Goal: Complete application form

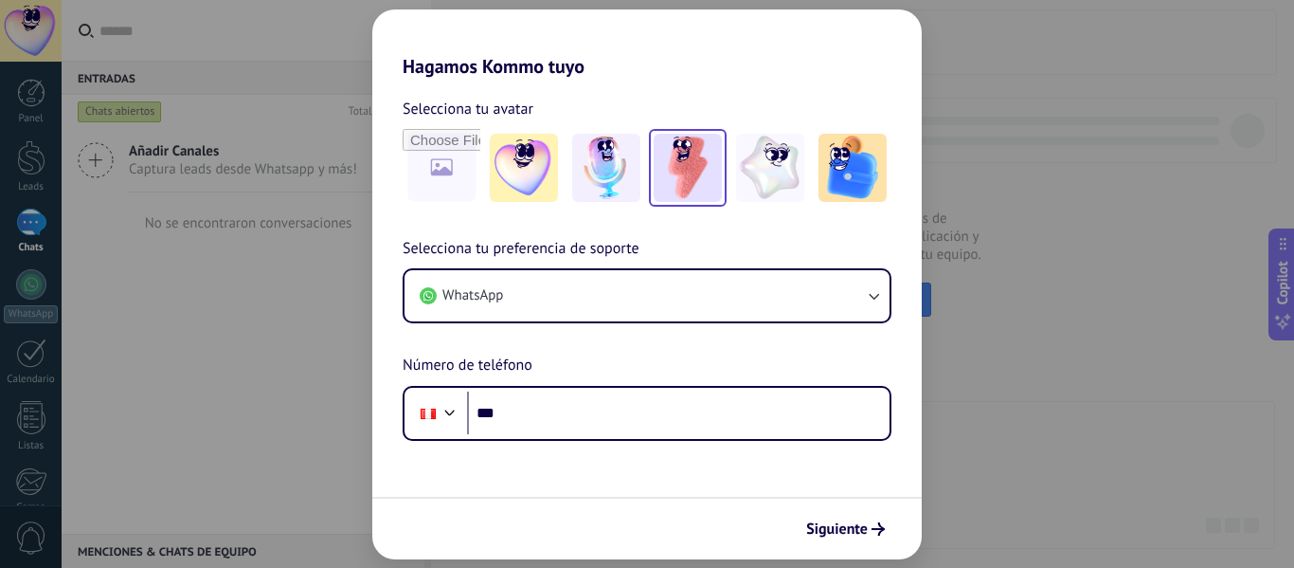
click at [670, 177] on img at bounding box center [688, 168] width 68 height 68
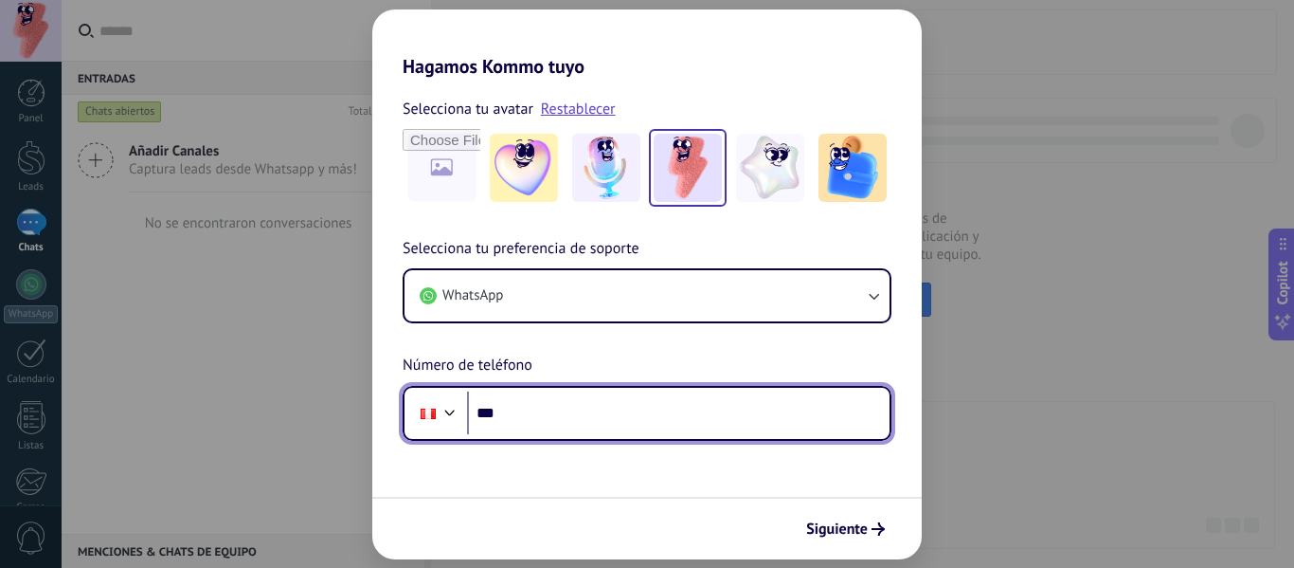
click at [693, 433] on input "***" at bounding box center [678, 413] width 423 height 44
type input "**********"
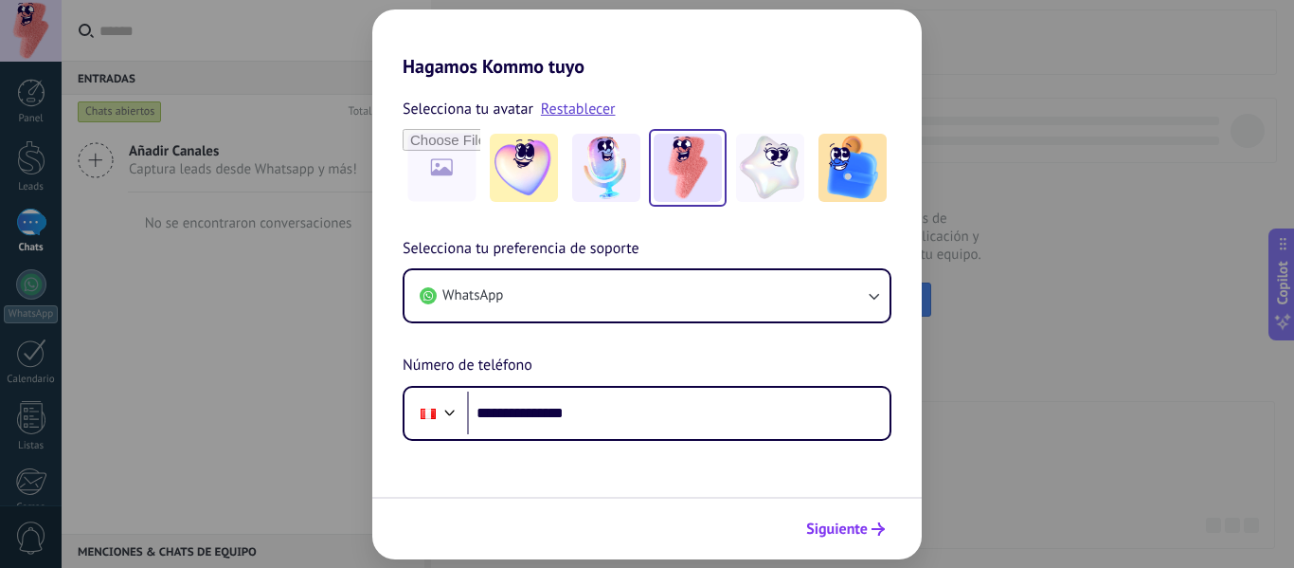
click at [856, 525] on span "Siguiente" at bounding box center [837, 528] width 62 height 13
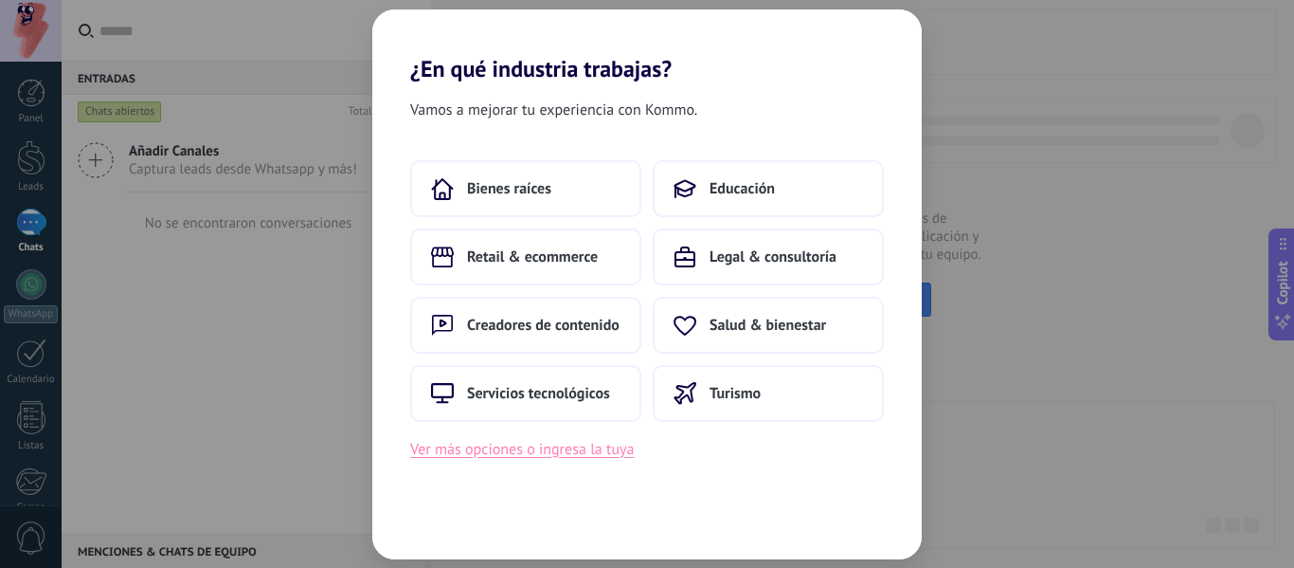
click at [482, 455] on button "Ver más opciones o ingresa la tuya" at bounding box center [522, 449] width 224 height 25
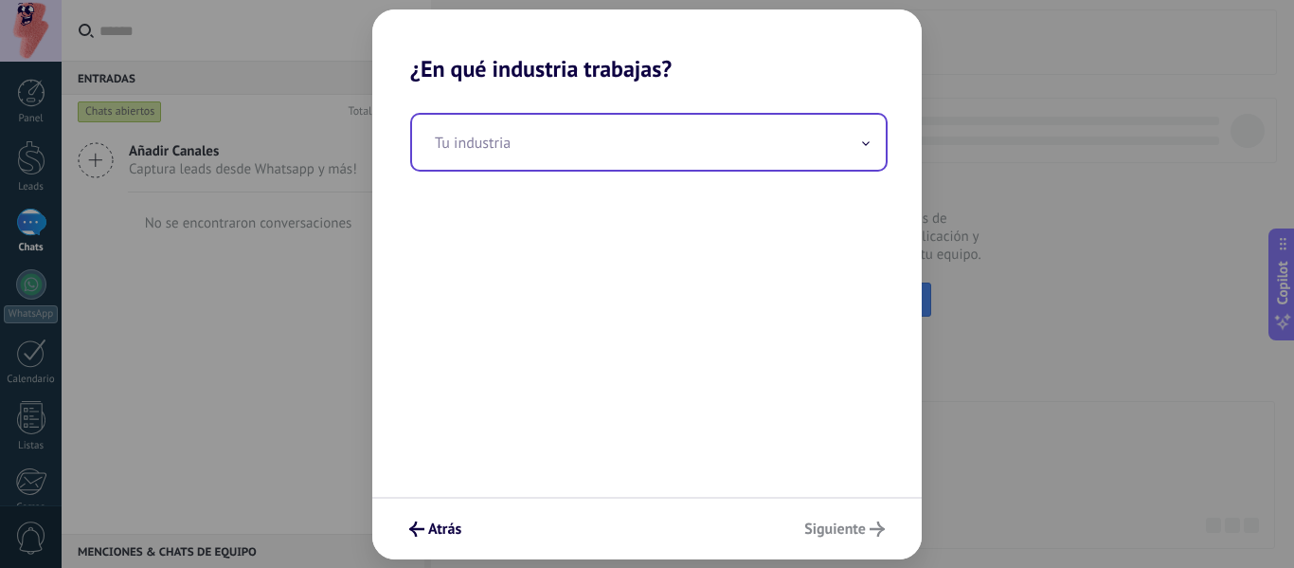
click at [869, 149] on span at bounding box center [865, 142] width 9 height 18
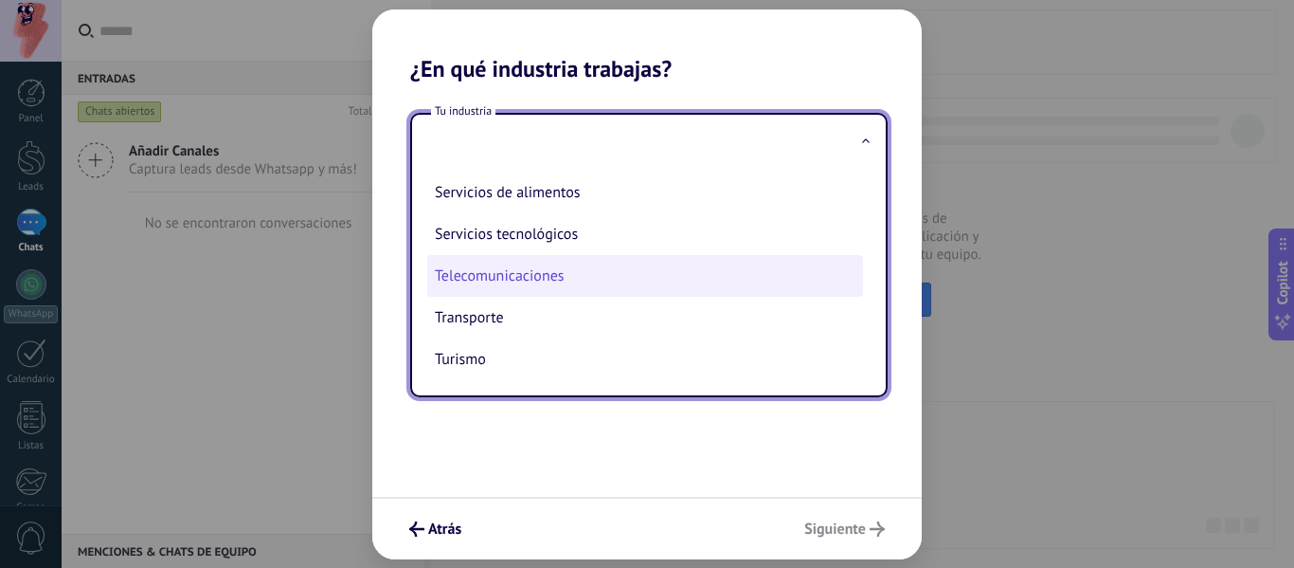
scroll to position [407, 0]
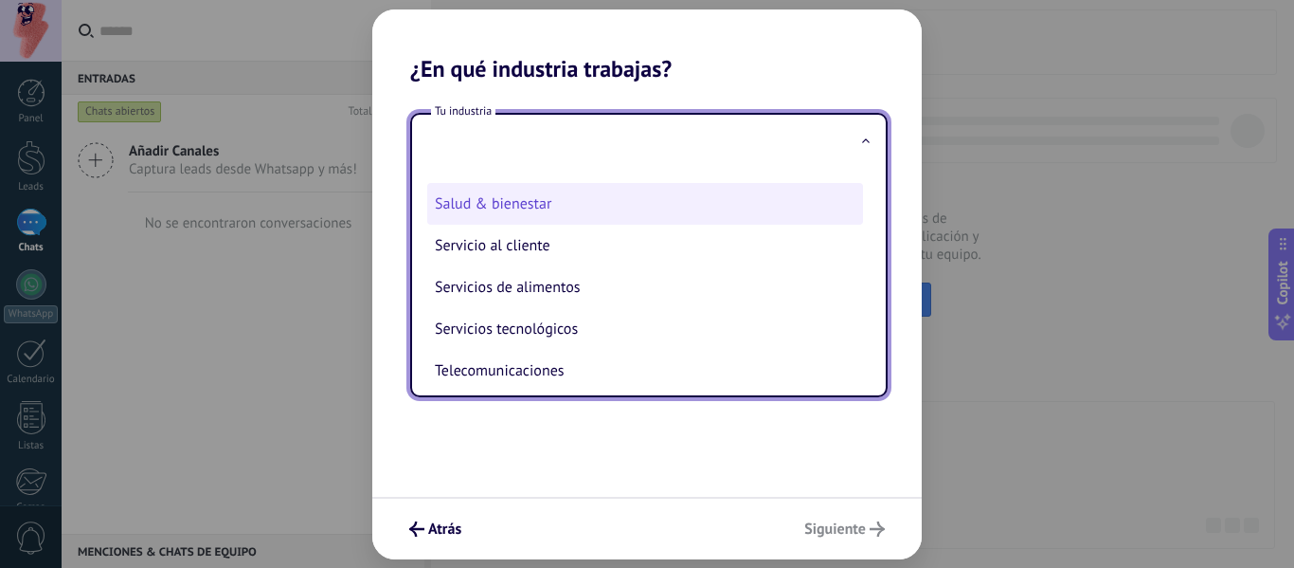
click at [788, 216] on li "Salud & bienestar" at bounding box center [645, 204] width 436 height 42
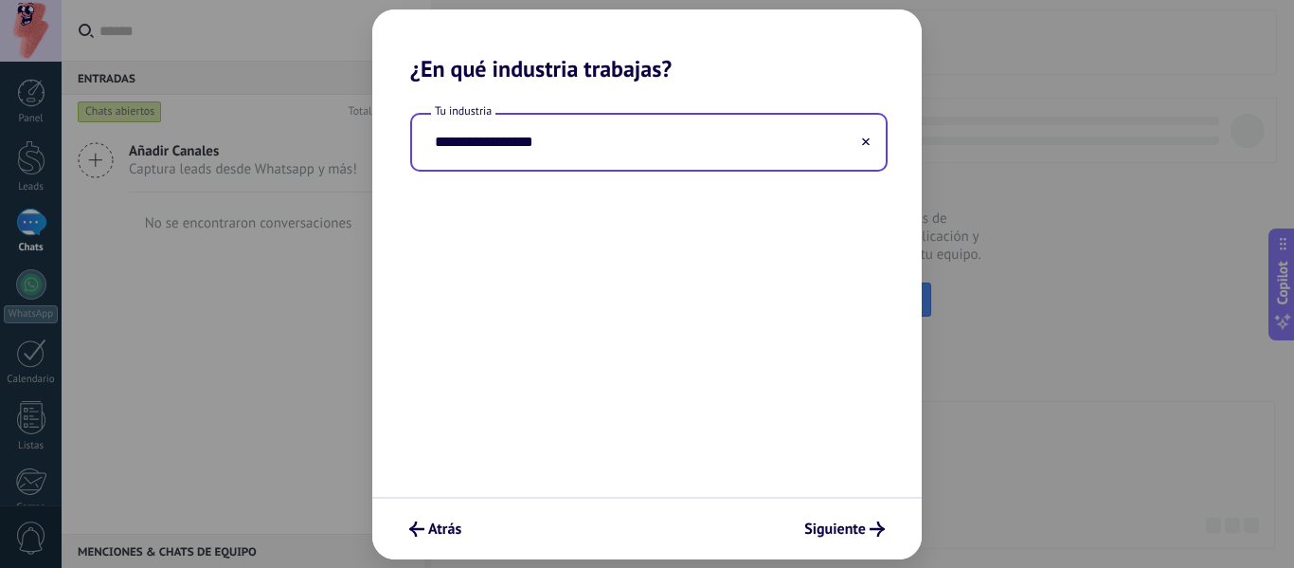
type input "**********"
click at [853, 535] on span "Siguiente" at bounding box center [835, 528] width 62 height 13
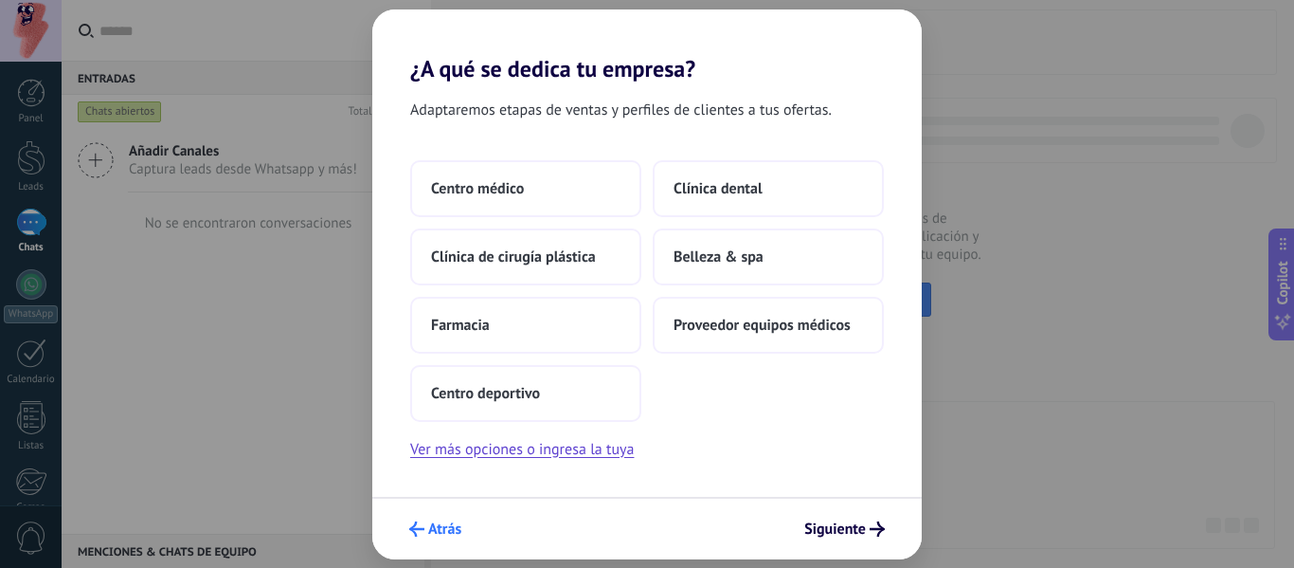
click at [435, 524] on span "Atrás" at bounding box center [444, 528] width 33 height 13
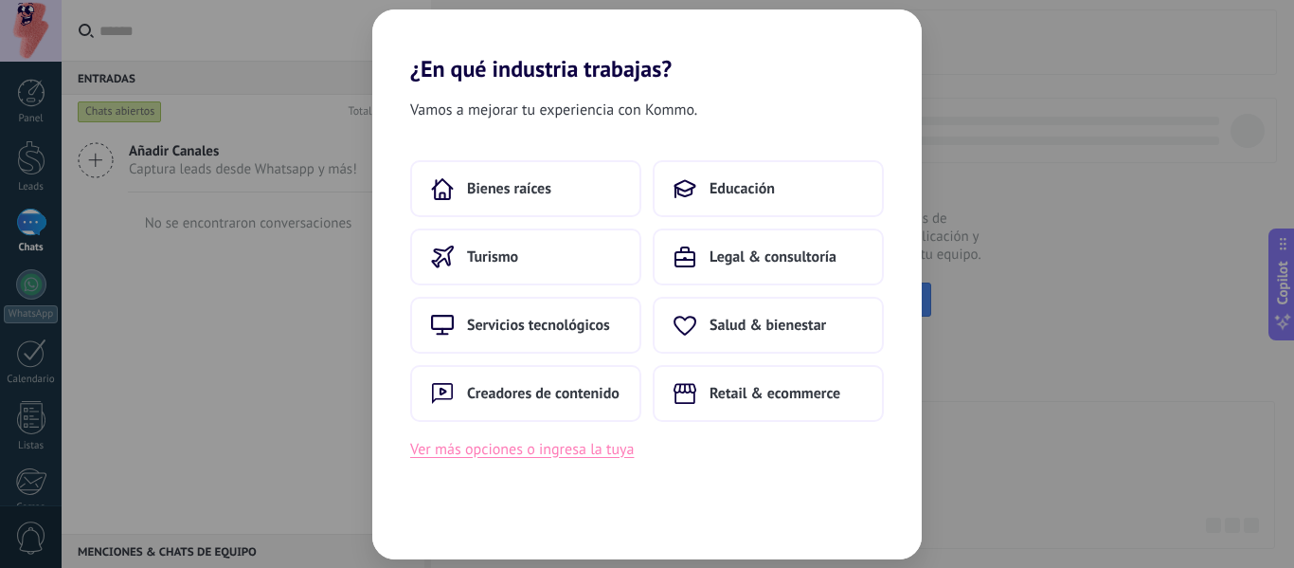
click at [534, 441] on button "Ver más opciones o ingresa la tuya" at bounding box center [522, 449] width 224 height 25
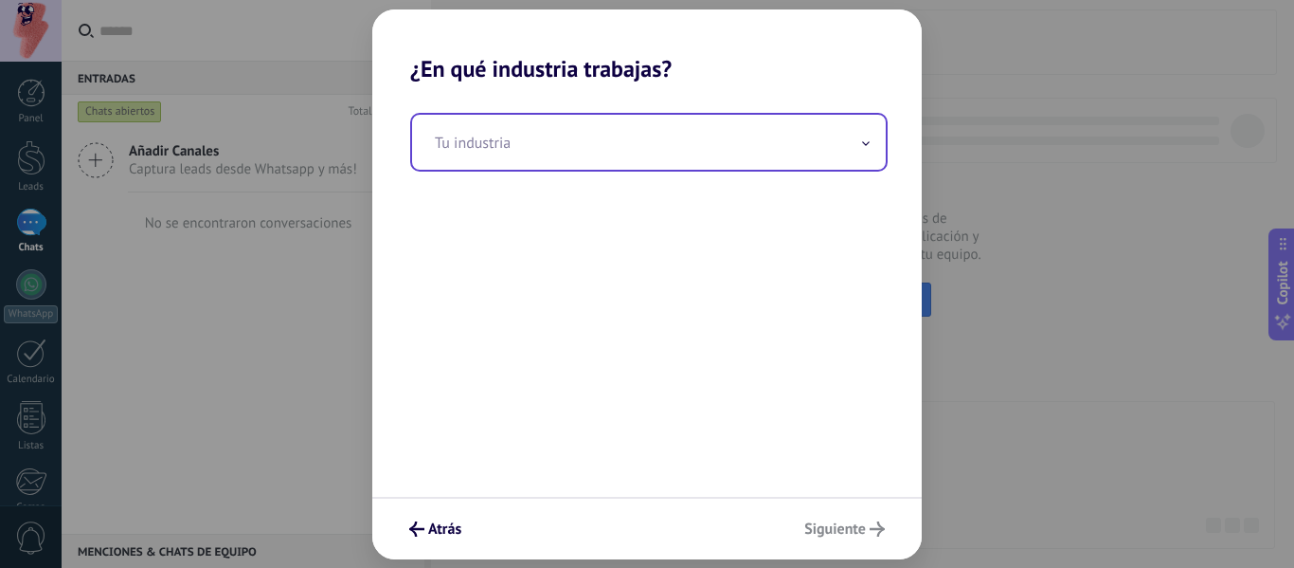
click at [854, 162] on input "text" at bounding box center [649, 142] width 474 height 55
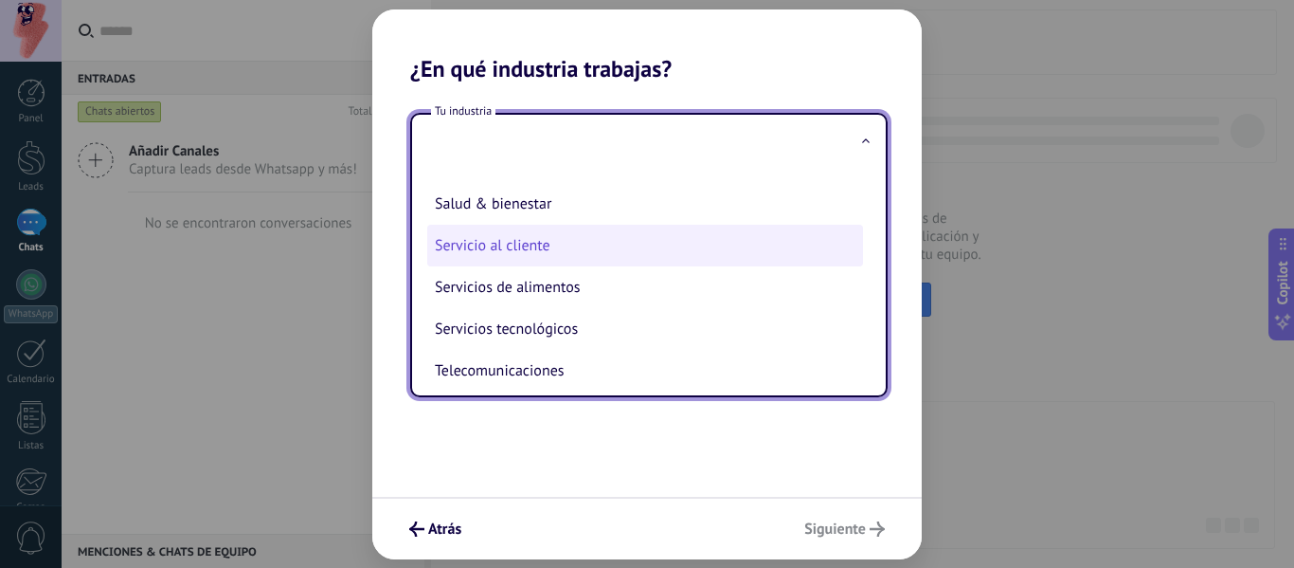
click at [702, 232] on li "Servicio al cliente" at bounding box center [645, 246] width 436 height 42
type input "**********"
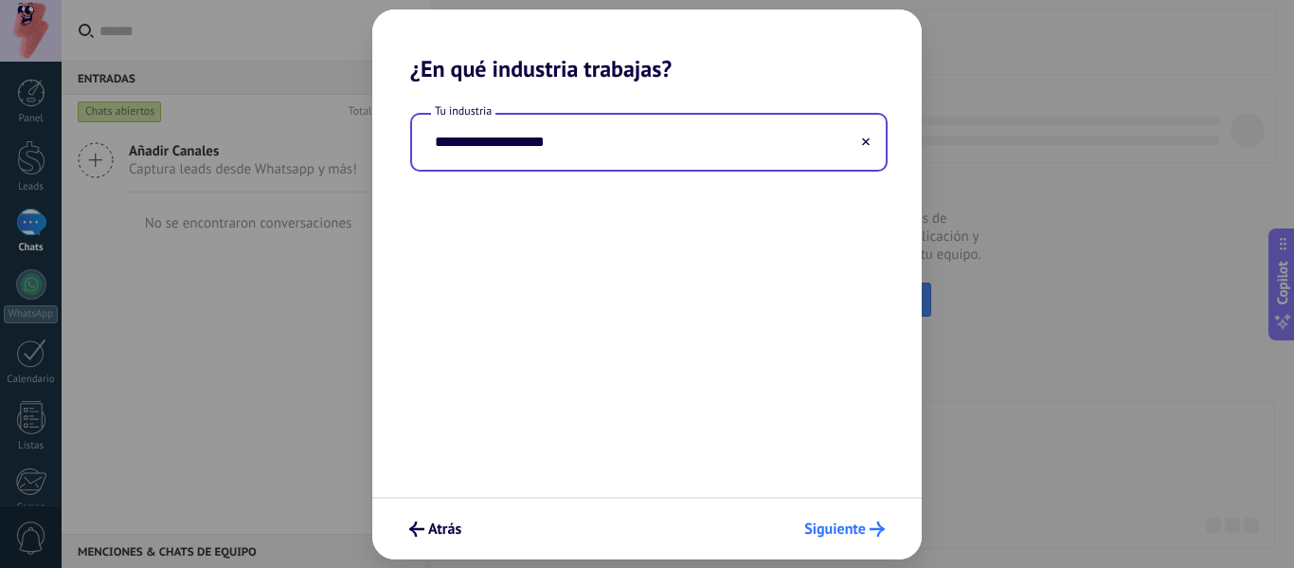
click at [857, 527] on span "Siguiente" at bounding box center [835, 528] width 62 height 13
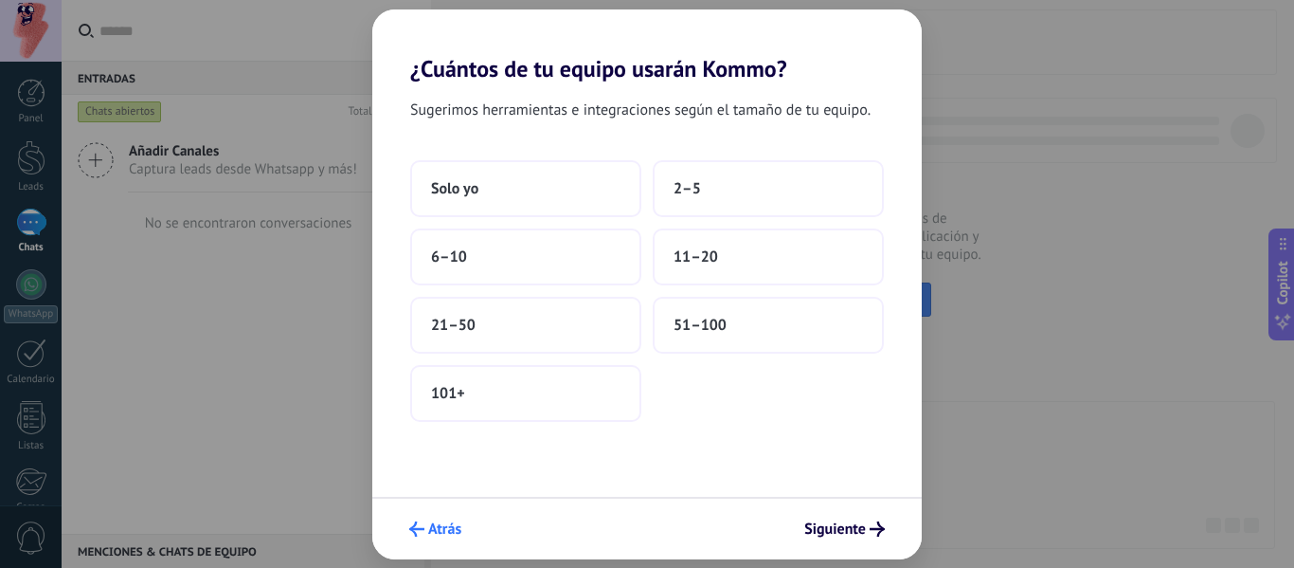
click at [456, 533] on span "Atrás" at bounding box center [444, 528] width 33 height 13
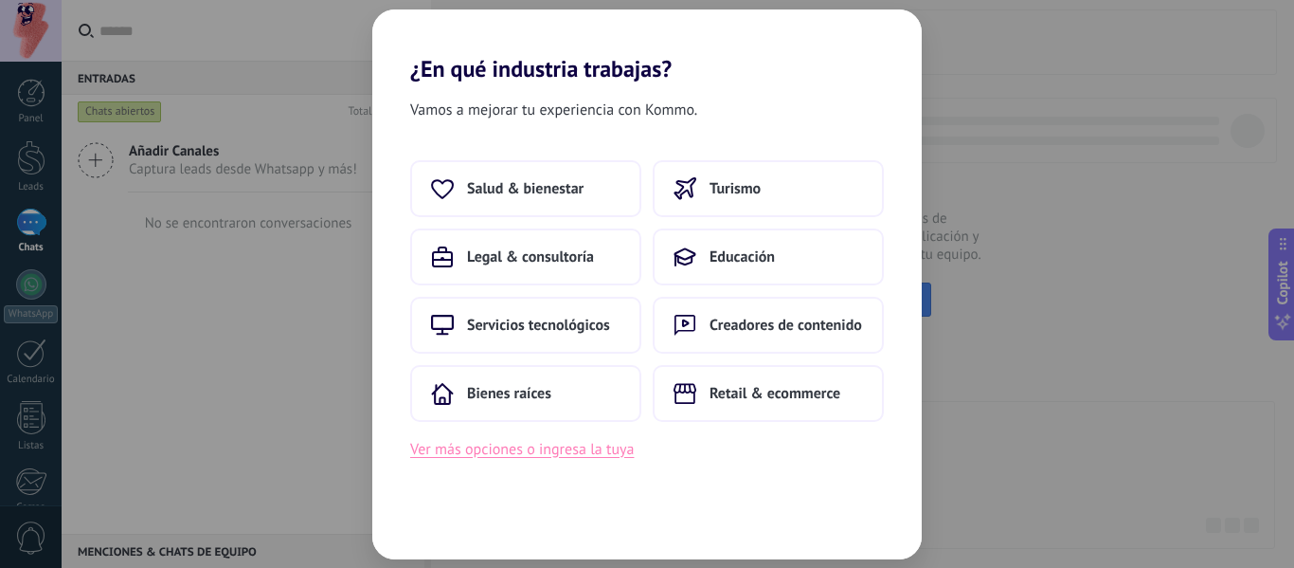
click at [559, 442] on button "Ver más opciones o ingresa la tuya" at bounding box center [522, 449] width 224 height 25
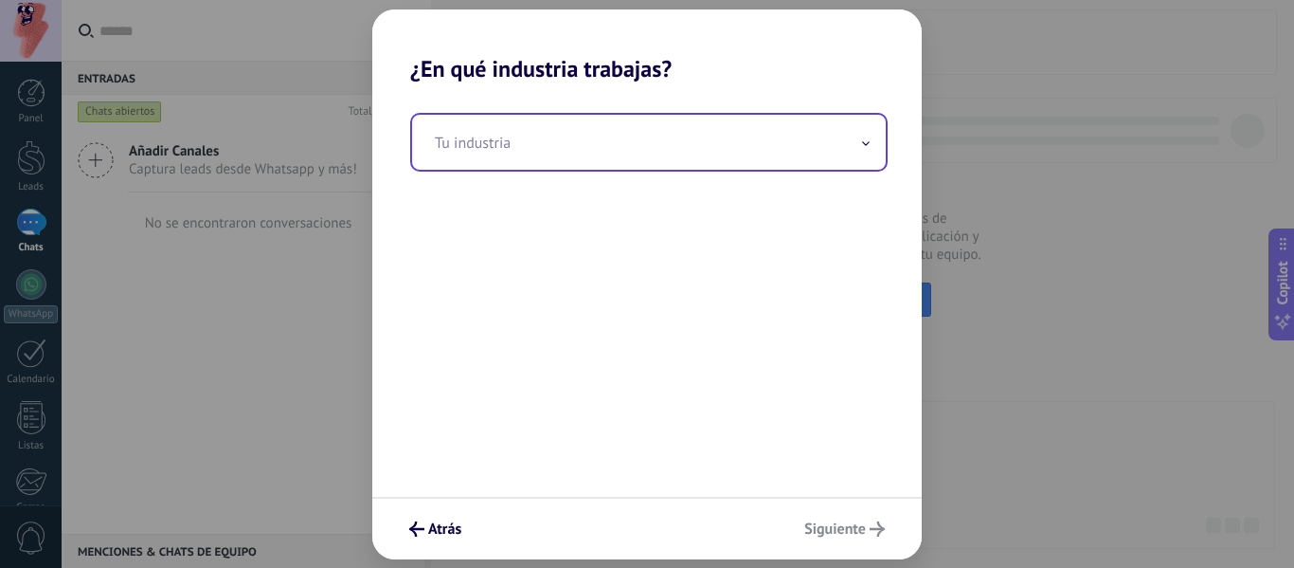
click at [599, 157] on input "text" at bounding box center [649, 142] width 474 height 55
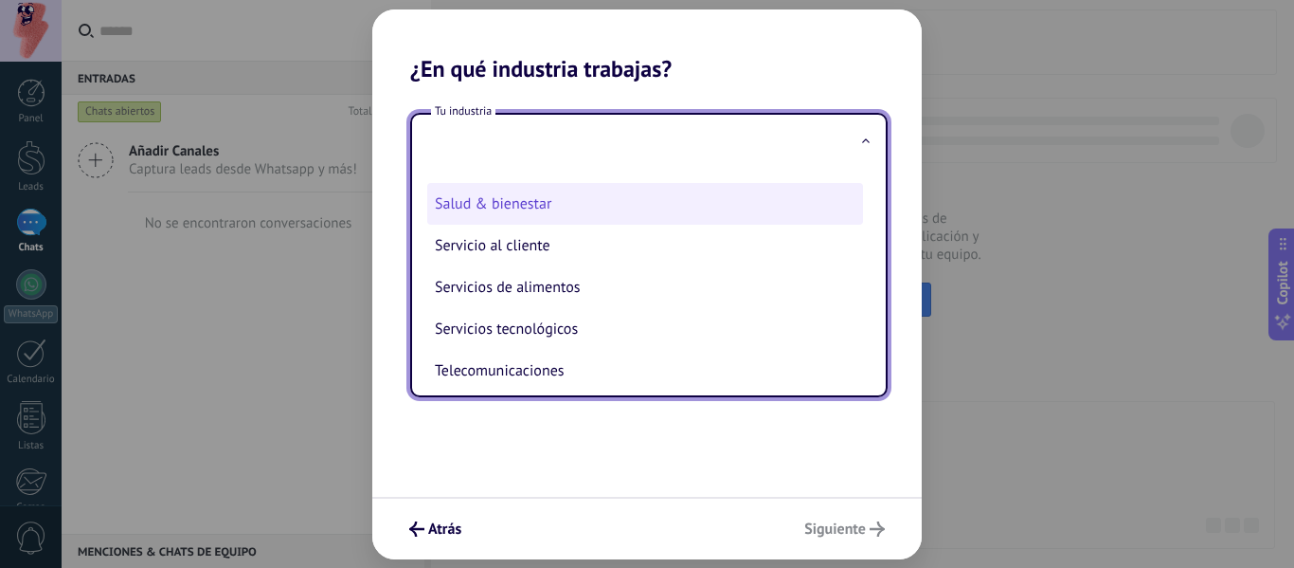
click at [628, 200] on li "Salud & bienestar" at bounding box center [645, 204] width 436 height 42
type input "**********"
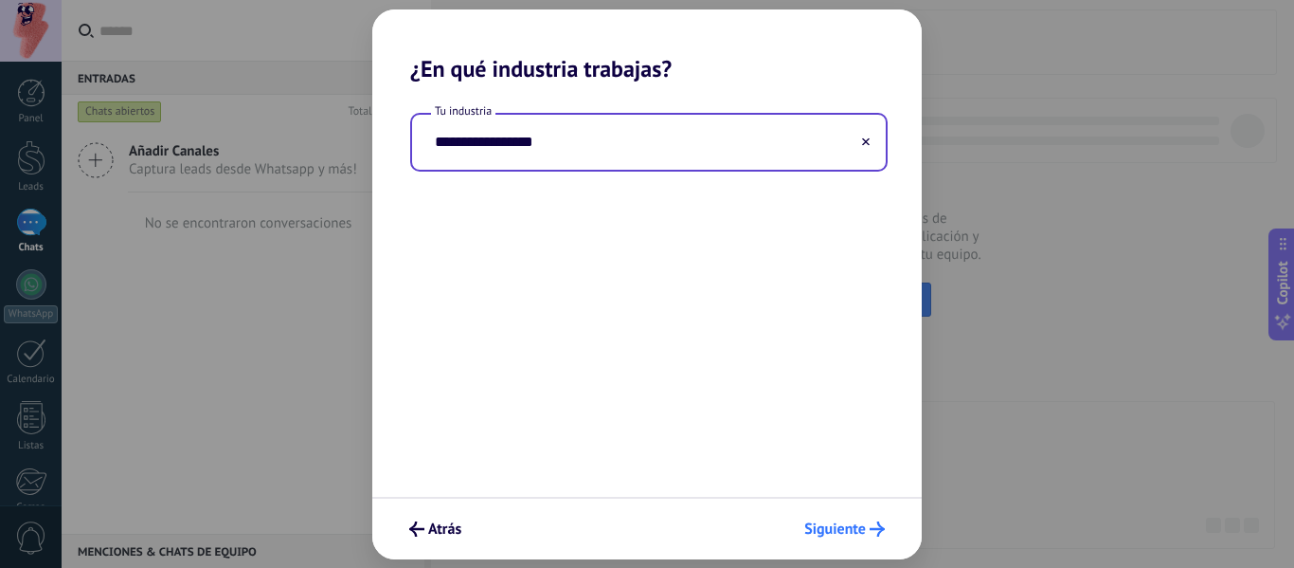
click at [838, 529] on span "Siguiente" at bounding box center [835, 528] width 62 height 13
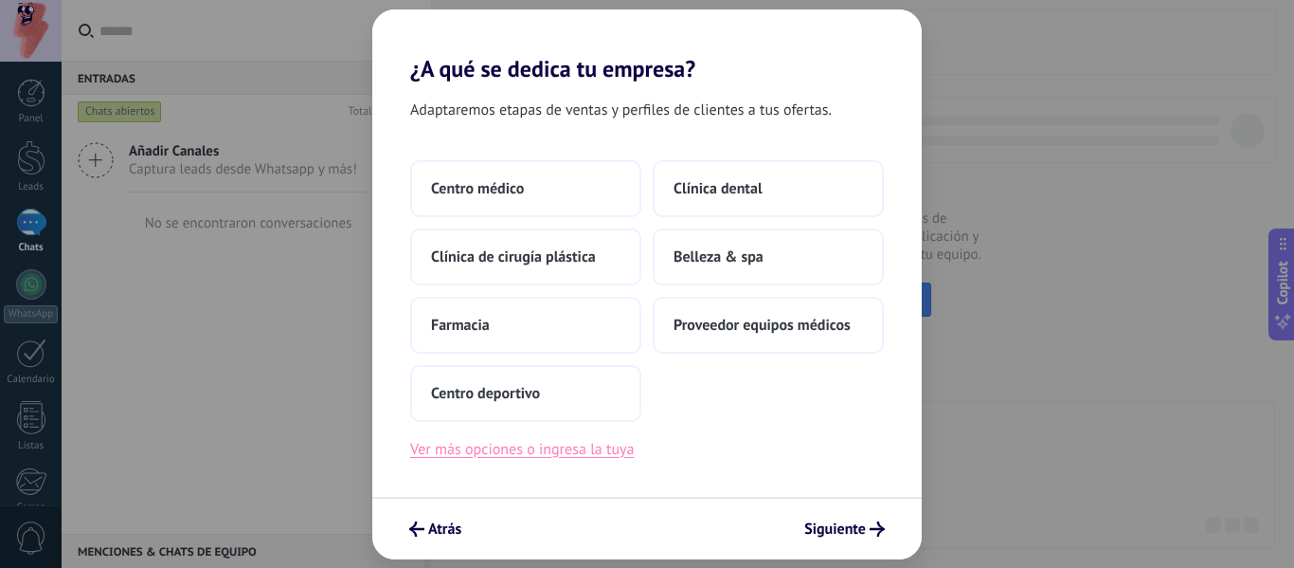
click at [573, 444] on button "Ver más opciones o ingresa la tuya" at bounding box center [522, 449] width 224 height 25
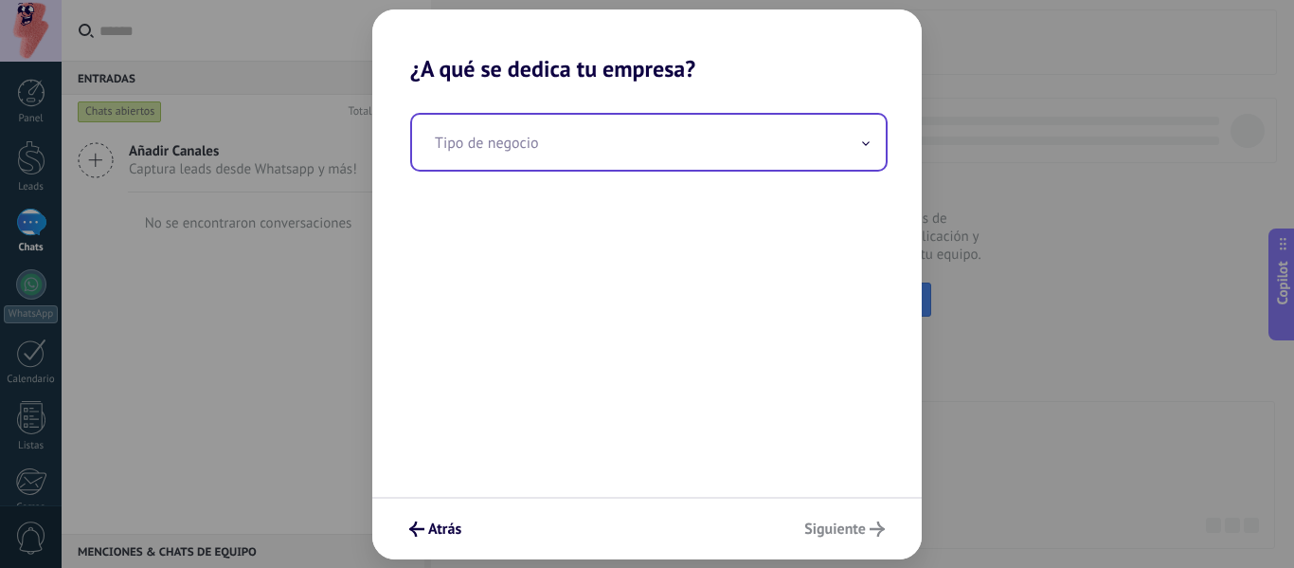
click at [679, 163] on input "text" at bounding box center [649, 142] width 474 height 55
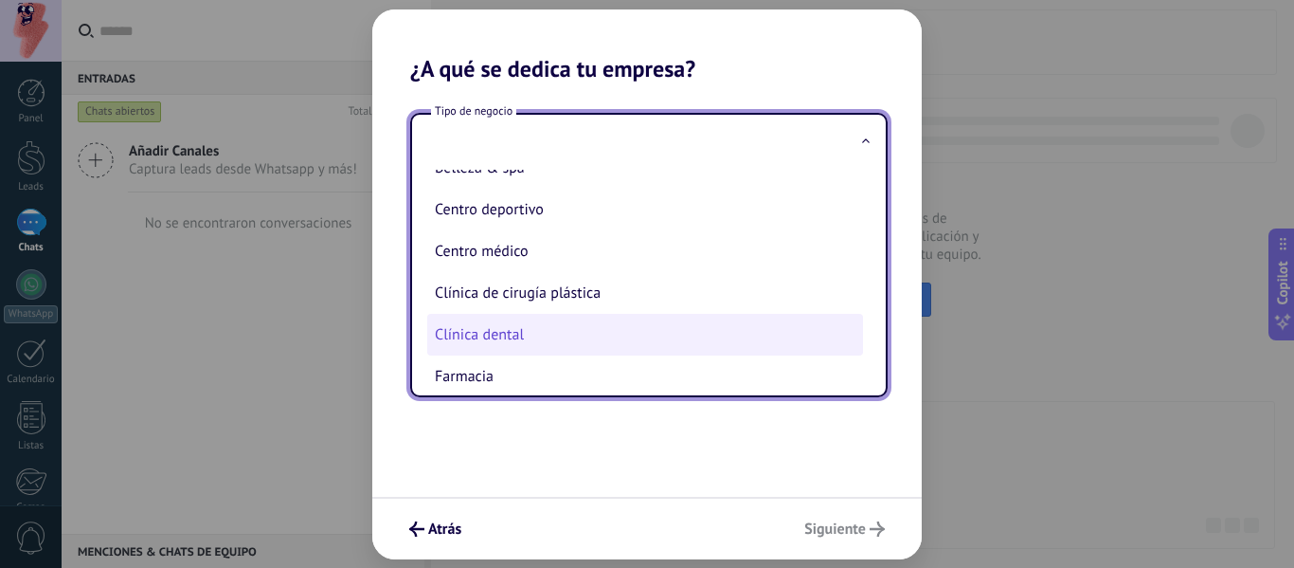
scroll to position [0, 0]
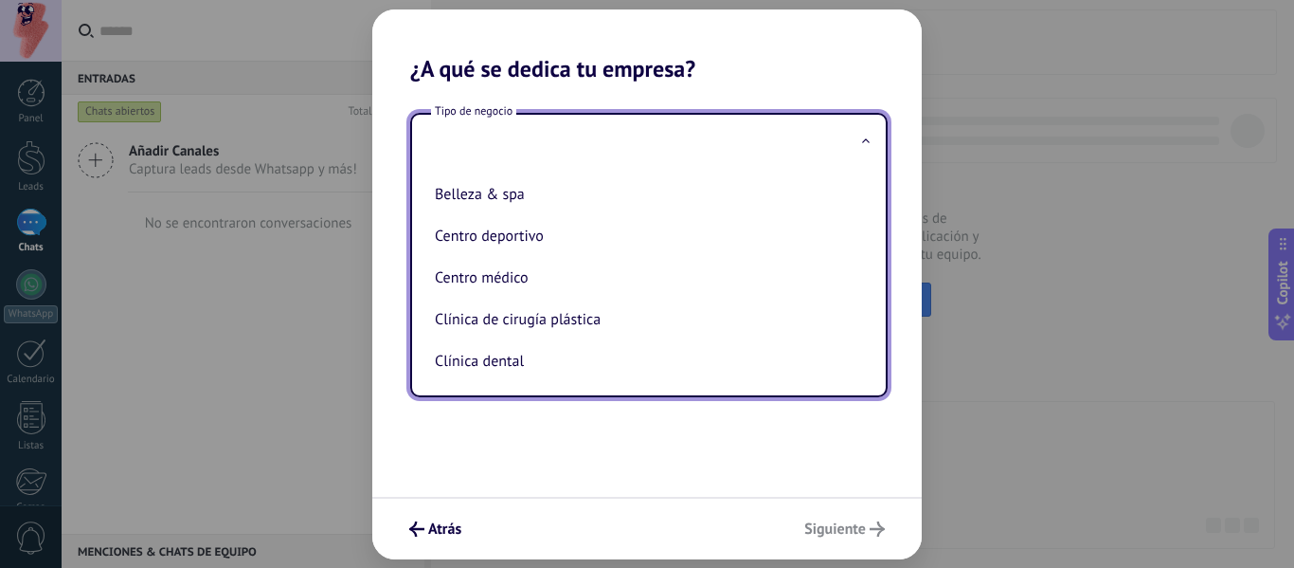
click at [599, 425] on div "Tipo de negocio Belleza & spa Centro deportivo Centro médico Clínica de cirugía…" at bounding box center [647, 289] width 550 height 414
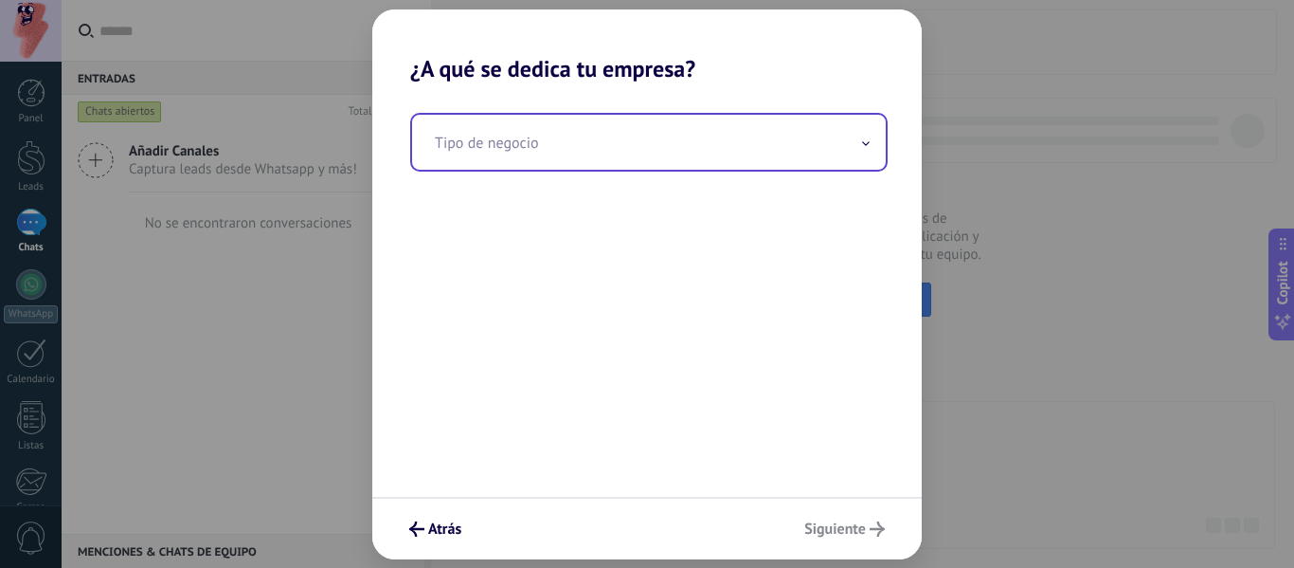
click at [859, 153] on input "text" at bounding box center [649, 142] width 474 height 55
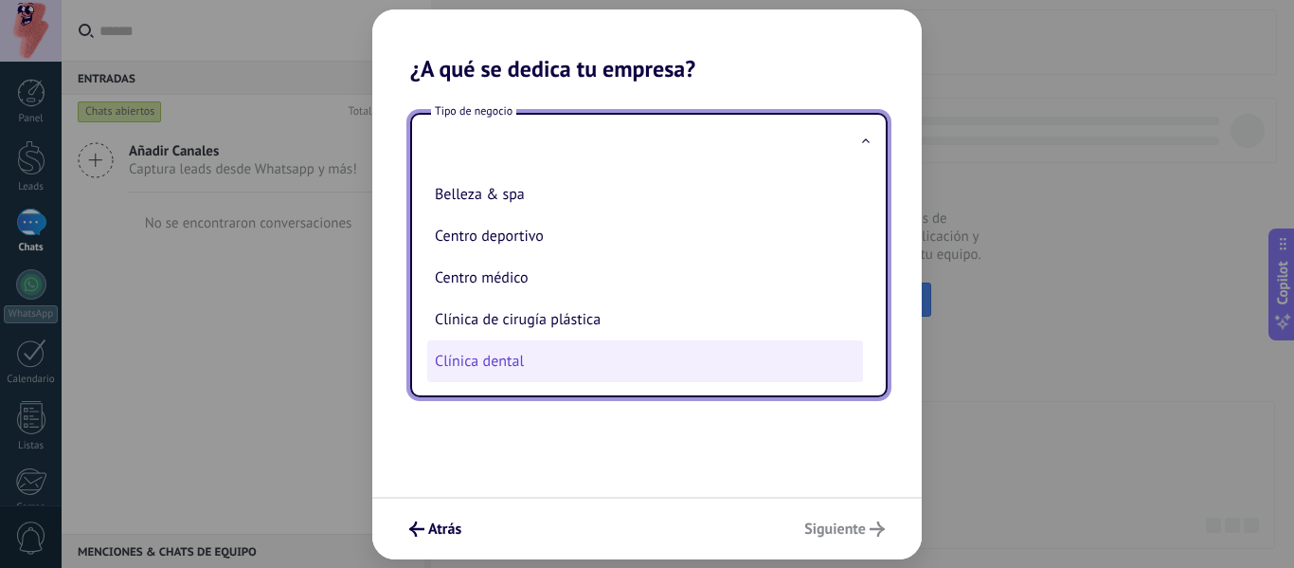
scroll to position [85, 0]
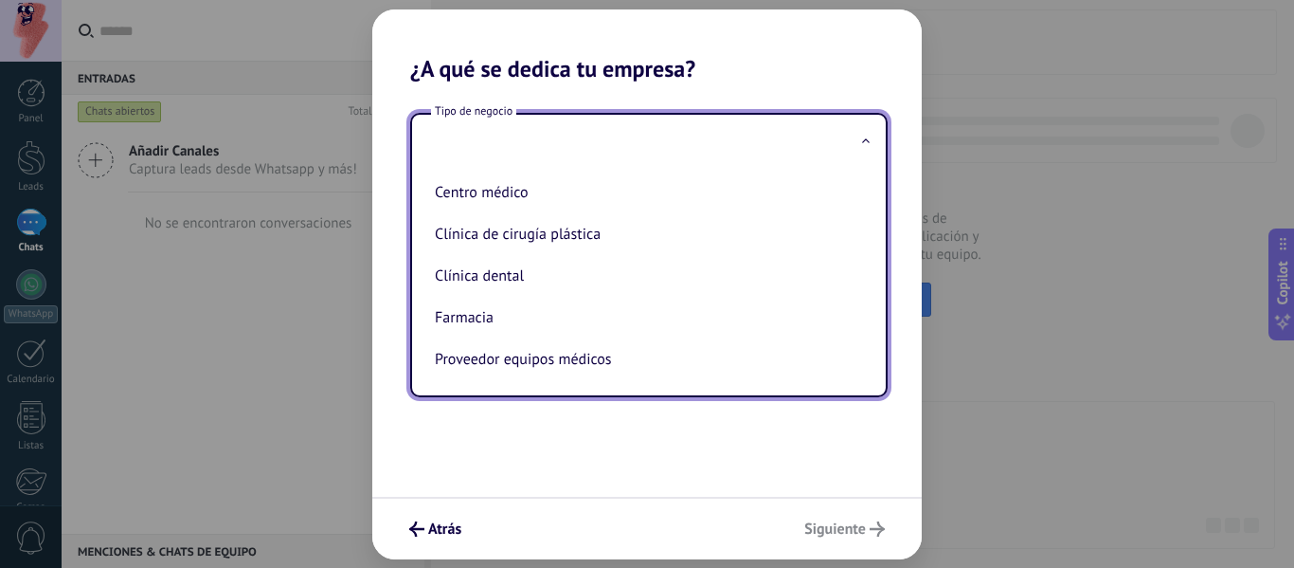
click at [604, 456] on div "Tipo de negocio Belleza & spa Centro deportivo Centro médico Clínica de cirugía…" at bounding box center [647, 289] width 550 height 414
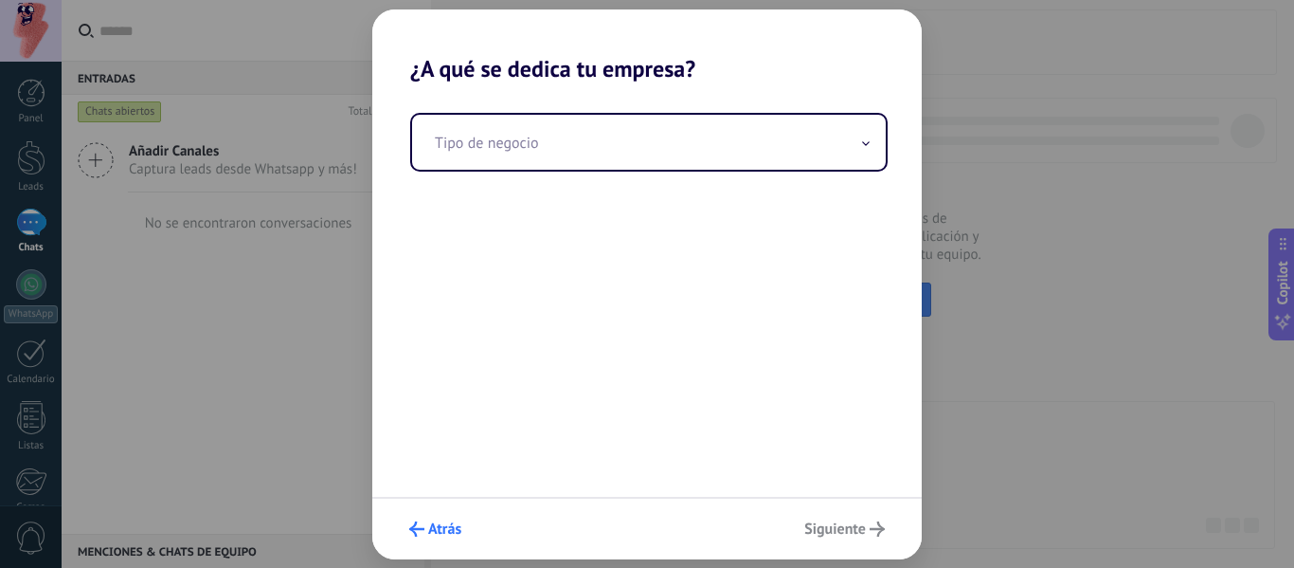
click at [458, 525] on span "Atrás" at bounding box center [444, 528] width 33 height 13
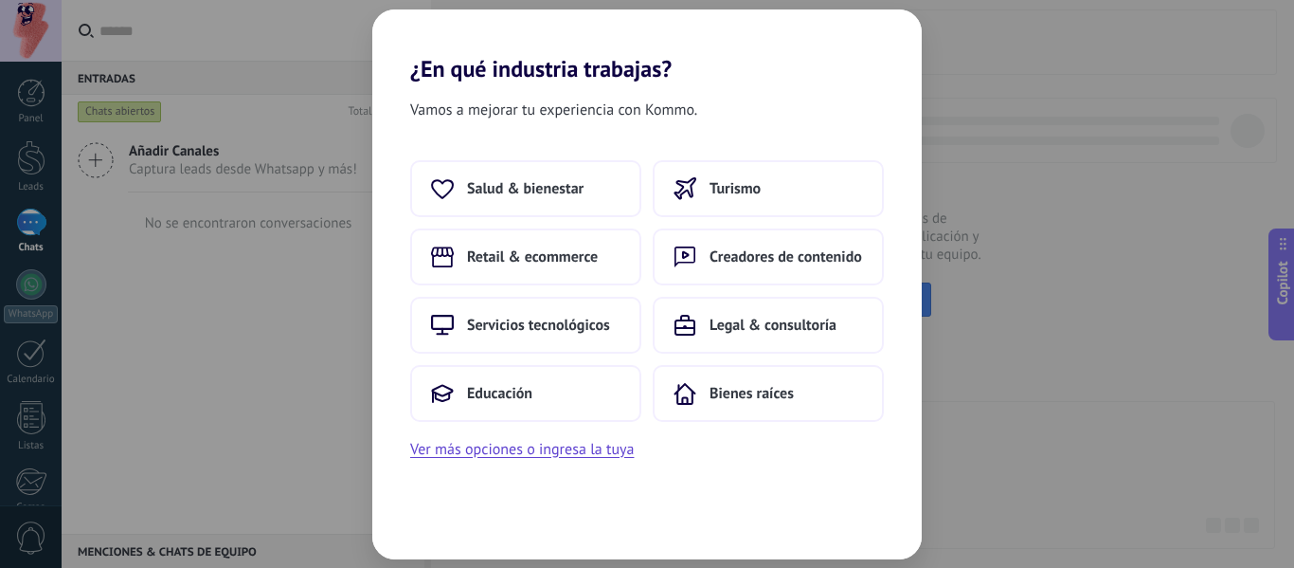
click at [579, 433] on div "Salud & bienestar Turismo Retail & ecommerce Creadores de contenido Servicios t…" at bounding box center [647, 310] width 550 height 301
click at [568, 448] on button "Ver más opciones o ingresa la tuya" at bounding box center [522, 449] width 224 height 25
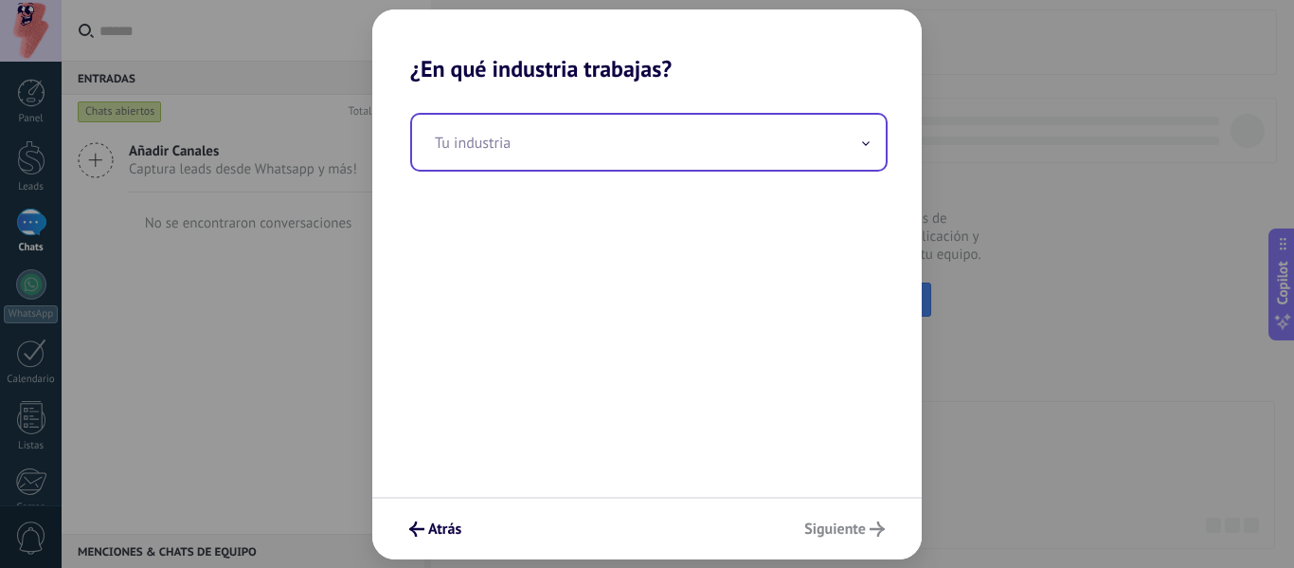
click at [511, 126] on input "text" at bounding box center [649, 142] width 474 height 55
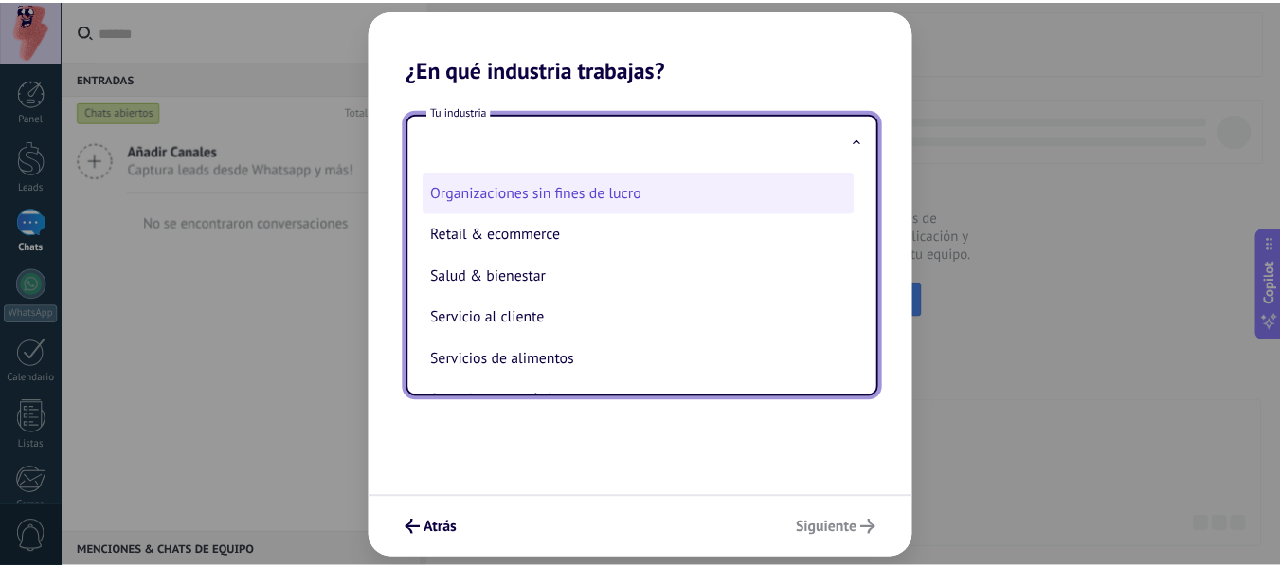
scroll to position [379, 0]
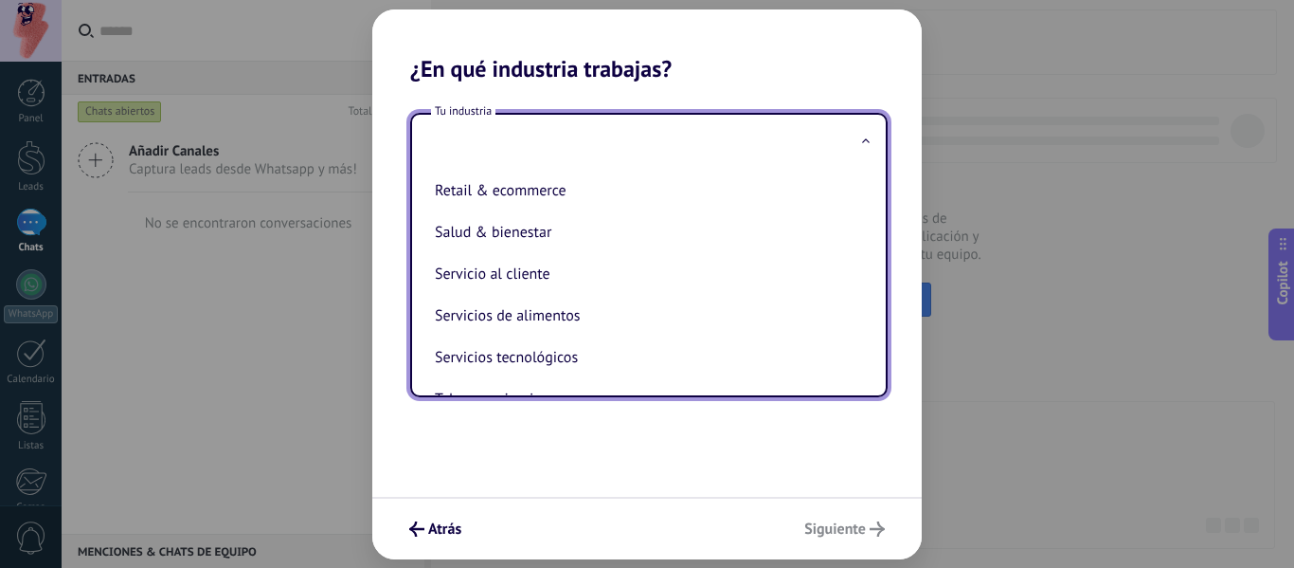
click at [671, 287] on li "Servicio al cliente" at bounding box center [645, 274] width 436 height 42
type input "**********"
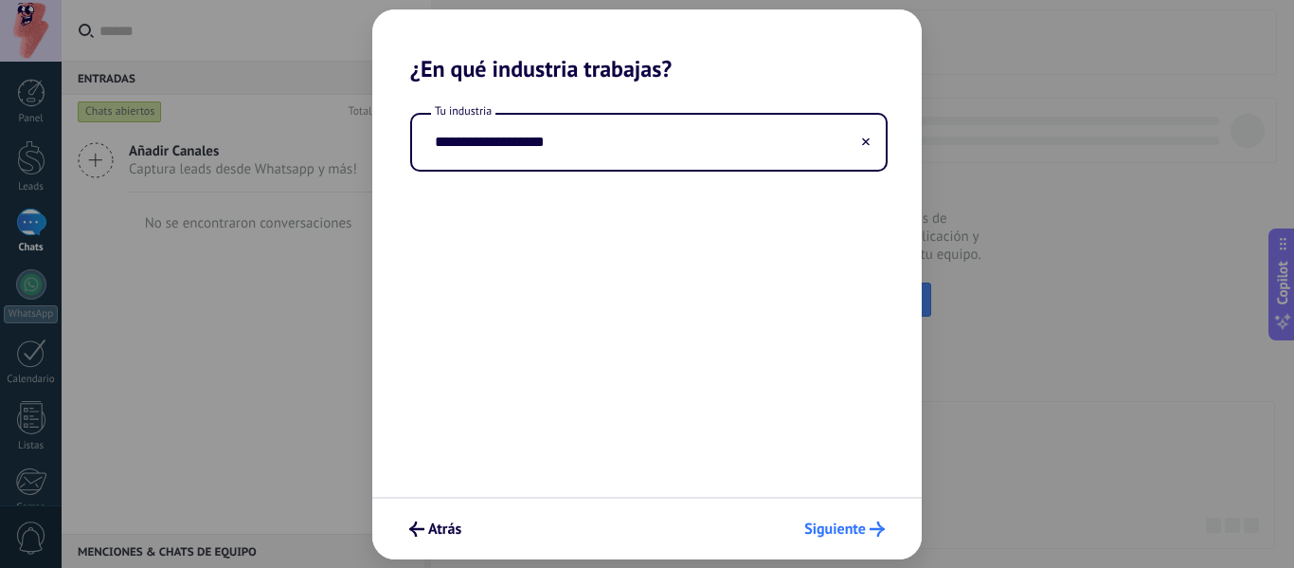
click at [835, 540] on button "Siguiente" at bounding box center [845, 529] width 98 height 32
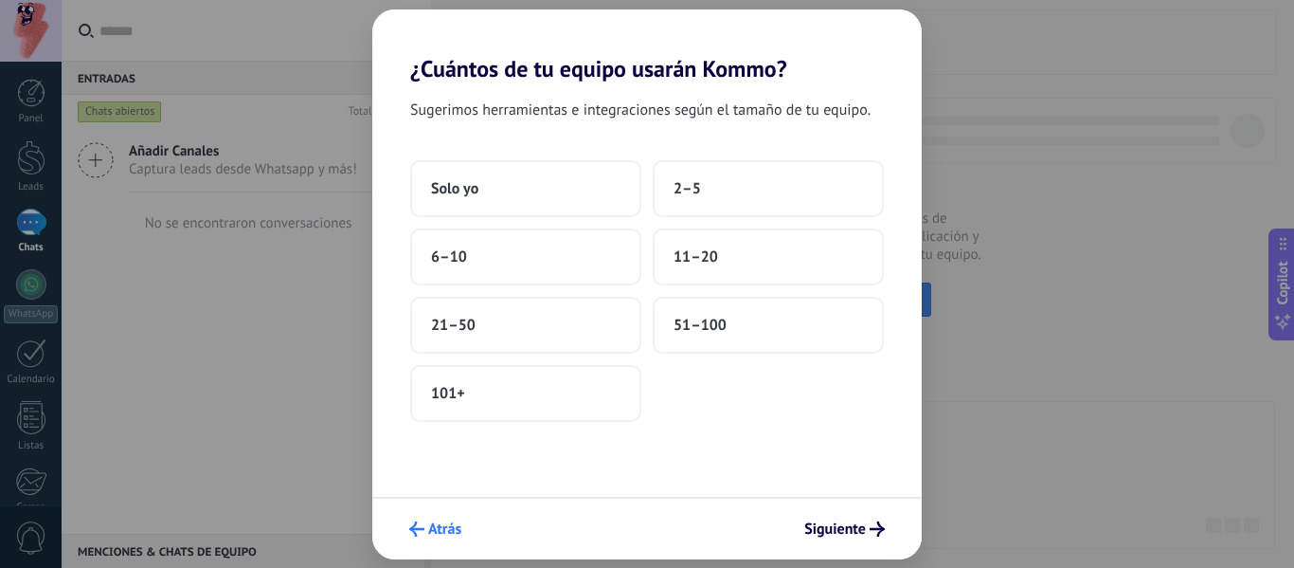
click at [439, 522] on span "Atrás" at bounding box center [444, 528] width 33 height 13
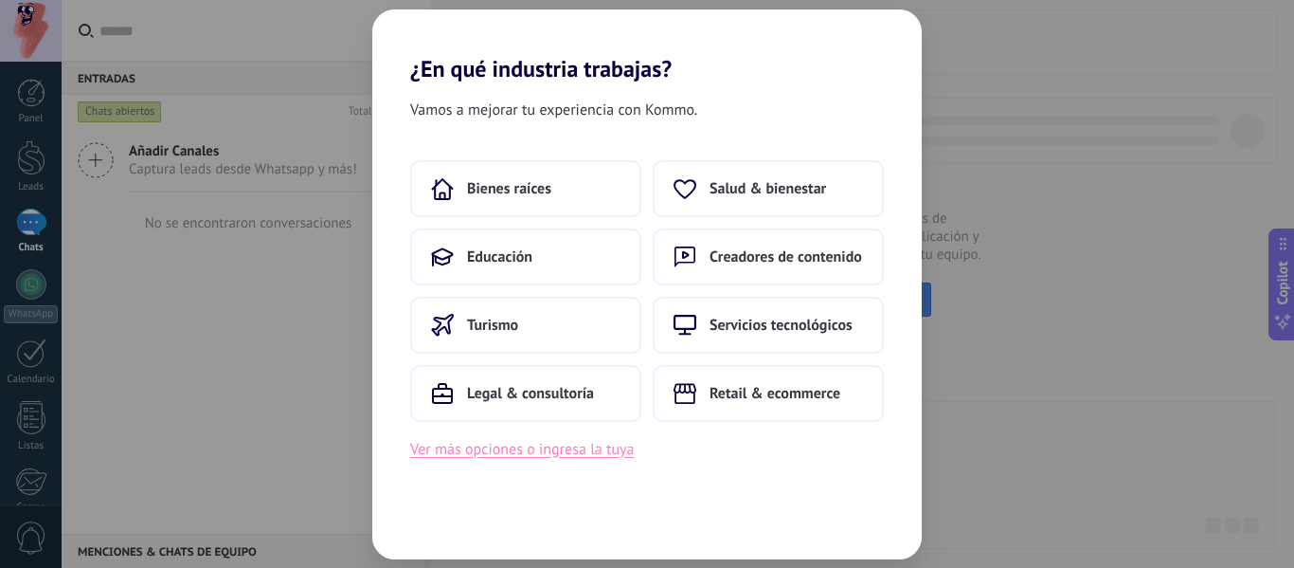
click at [509, 441] on button "Ver más opciones o ingresa la tuya" at bounding box center [522, 449] width 224 height 25
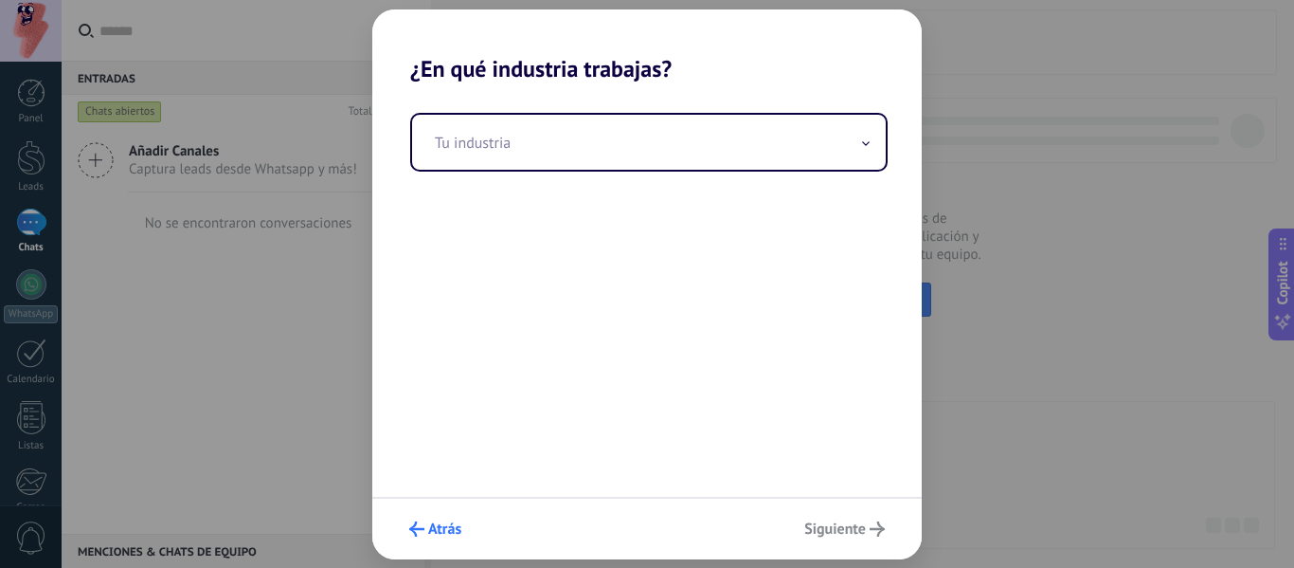
click at [437, 528] on span "Atrás" at bounding box center [444, 528] width 33 height 13
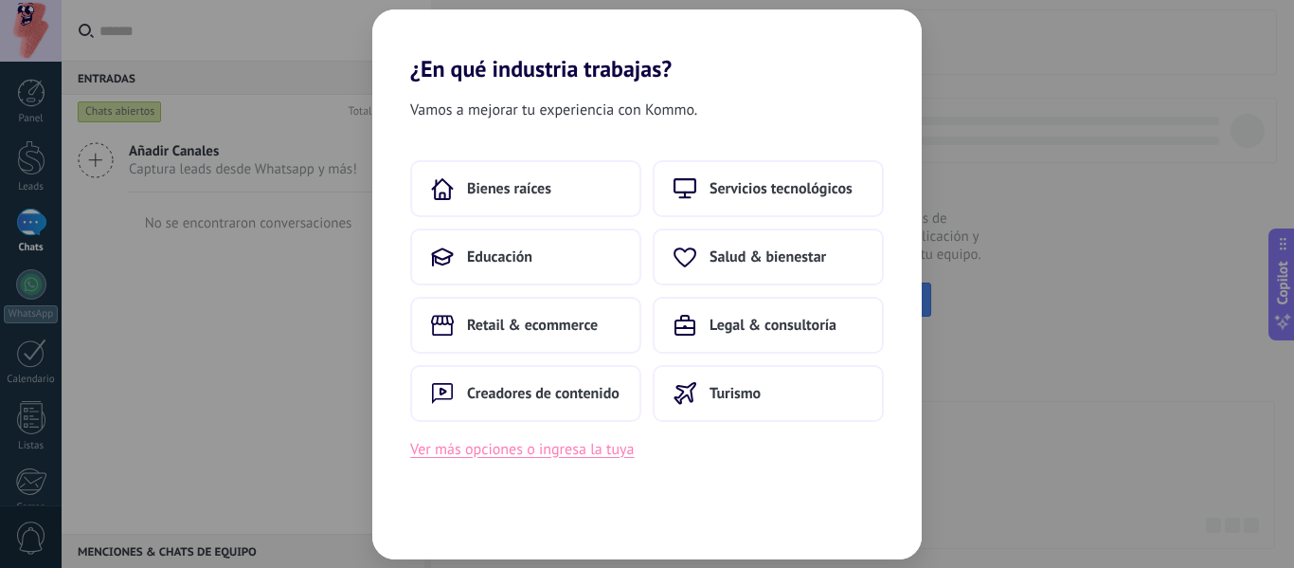
click at [626, 455] on button "Ver más opciones o ingresa la tuya" at bounding box center [522, 449] width 224 height 25
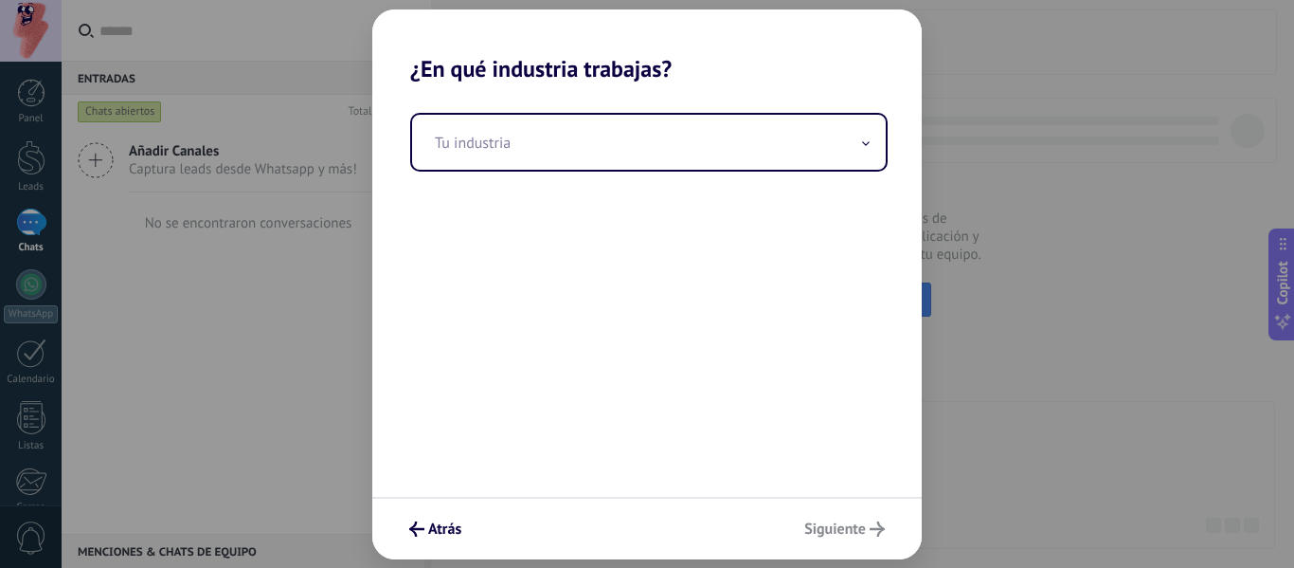
click at [871, 533] on div "Atrás Siguiente" at bounding box center [647, 528] width 550 height 63
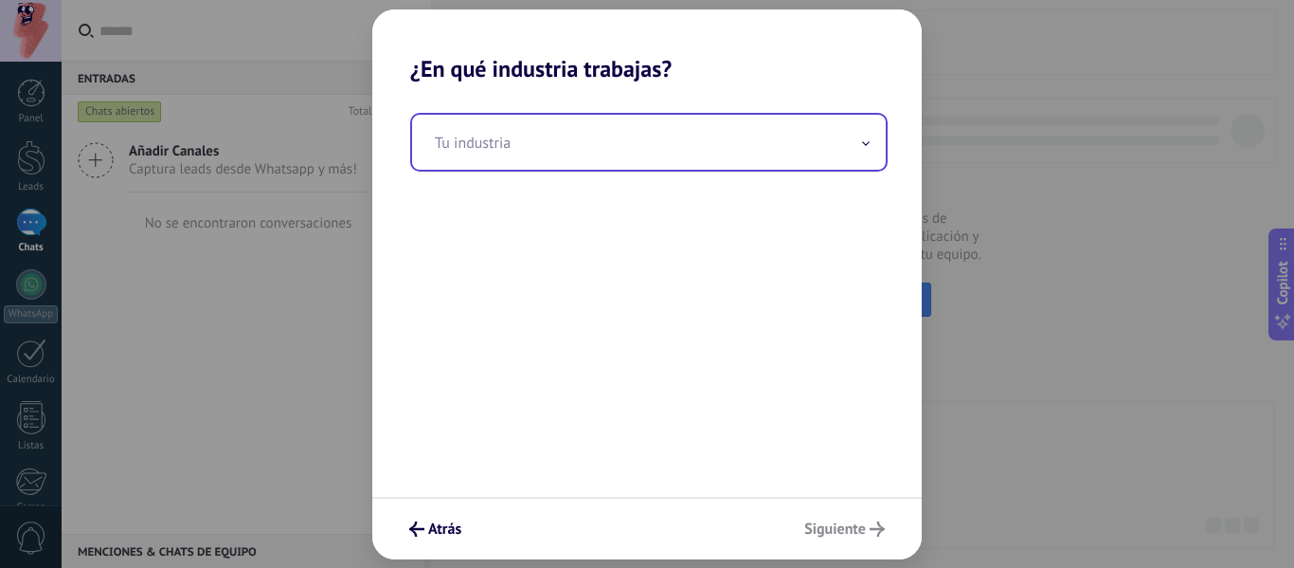
click at [708, 131] on input "text" at bounding box center [649, 142] width 474 height 55
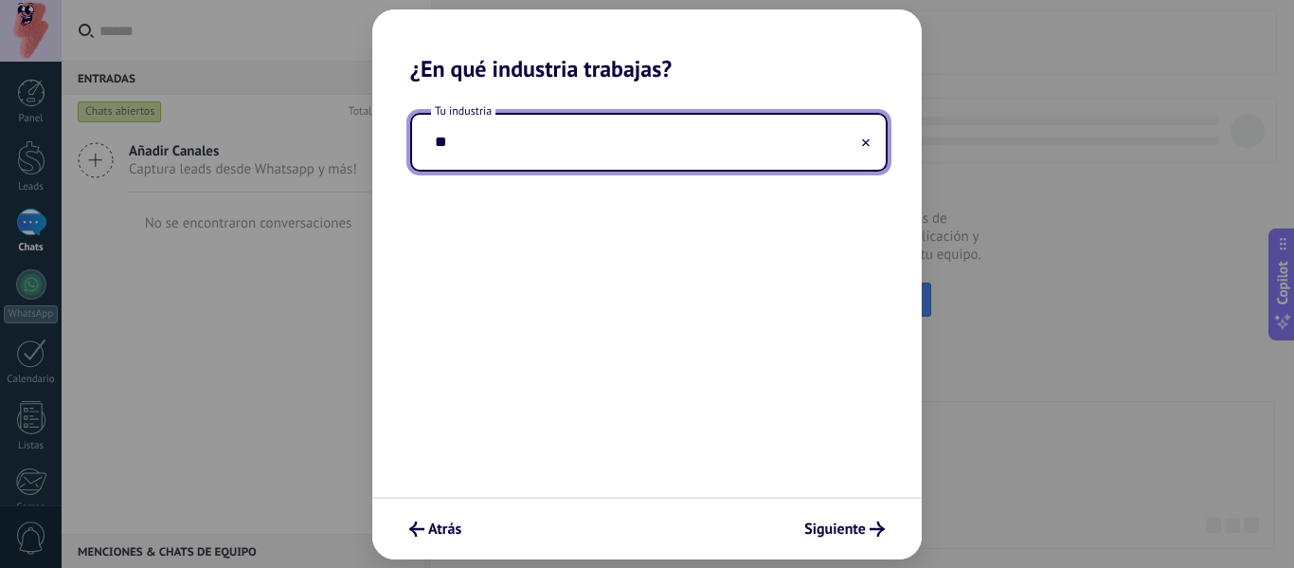
type input "*"
type input "**********"
click at [847, 514] on button "Siguiente" at bounding box center [845, 529] width 98 height 32
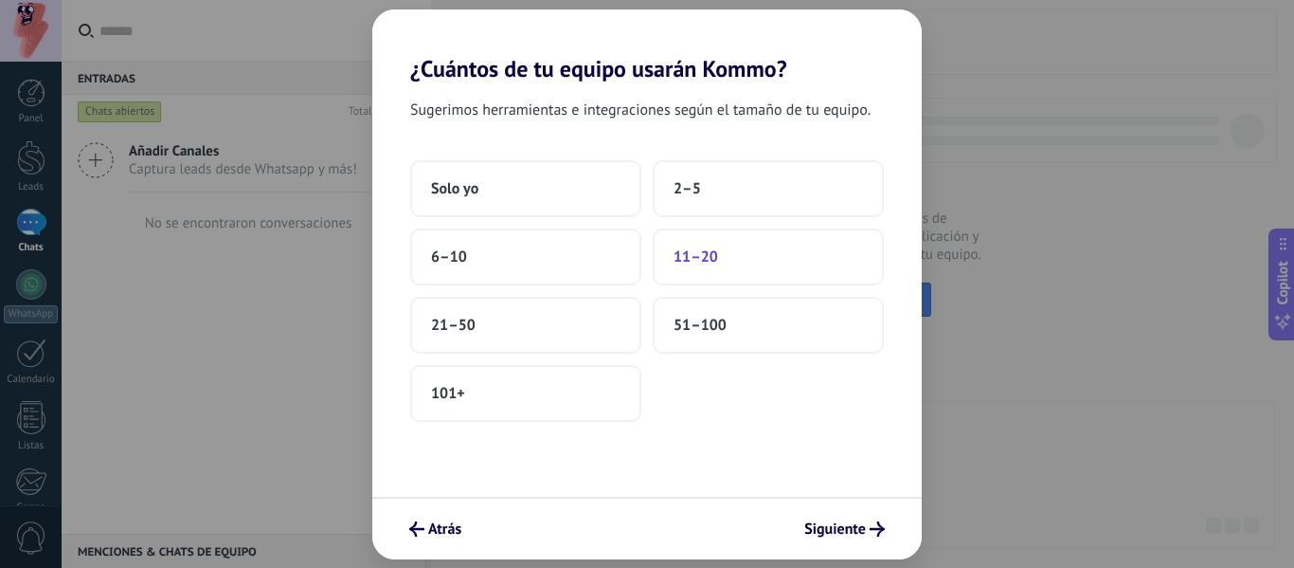
click at [725, 241] on button "11–20" at bounding box center [768, 256] width 231 height 57
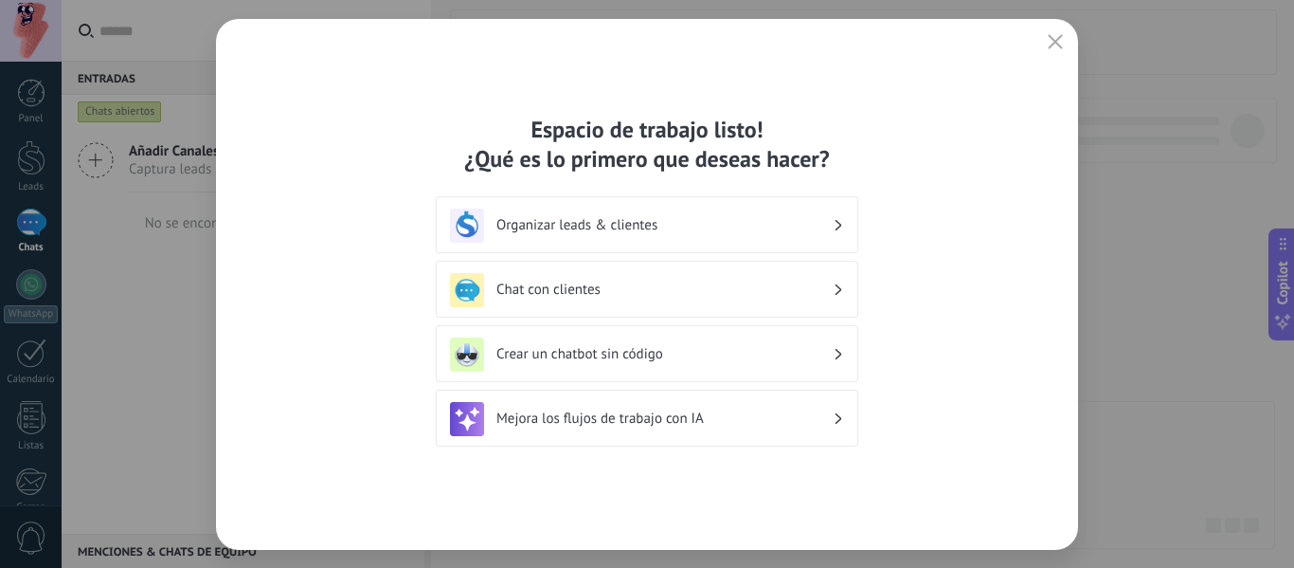
click at [812, 220] on h3 "Organizar leads & clientes" at bounding box center [665, 225] width 336 height 18
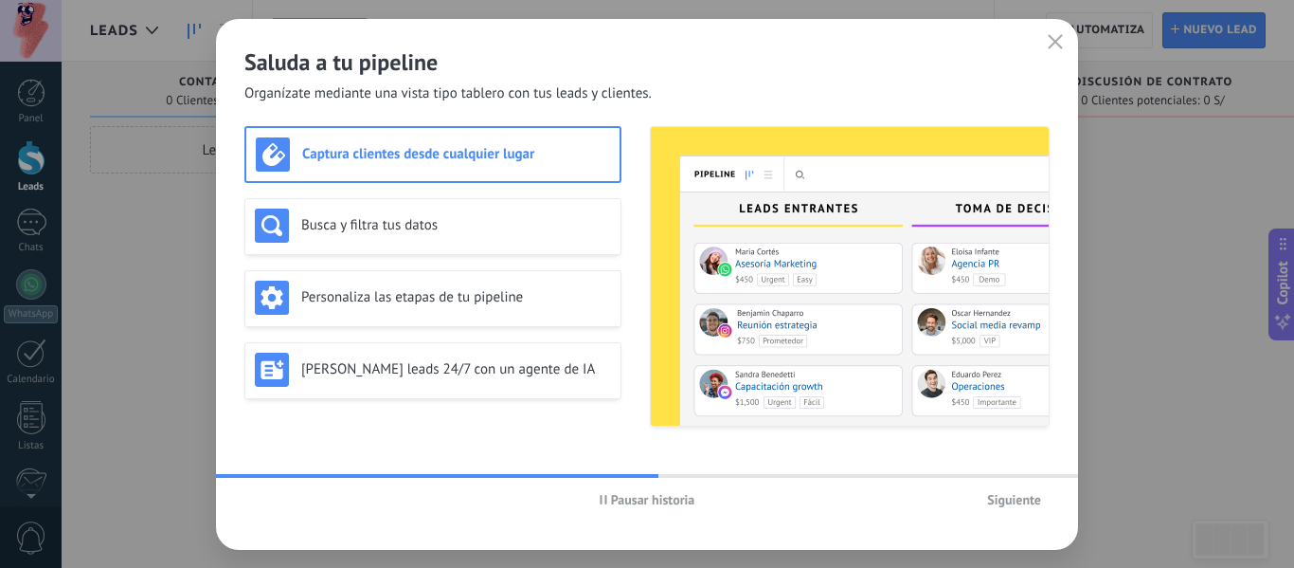
click at [1004, 504] on span "Siguiente" at bounding box center [1014, 499] width 54 height 13
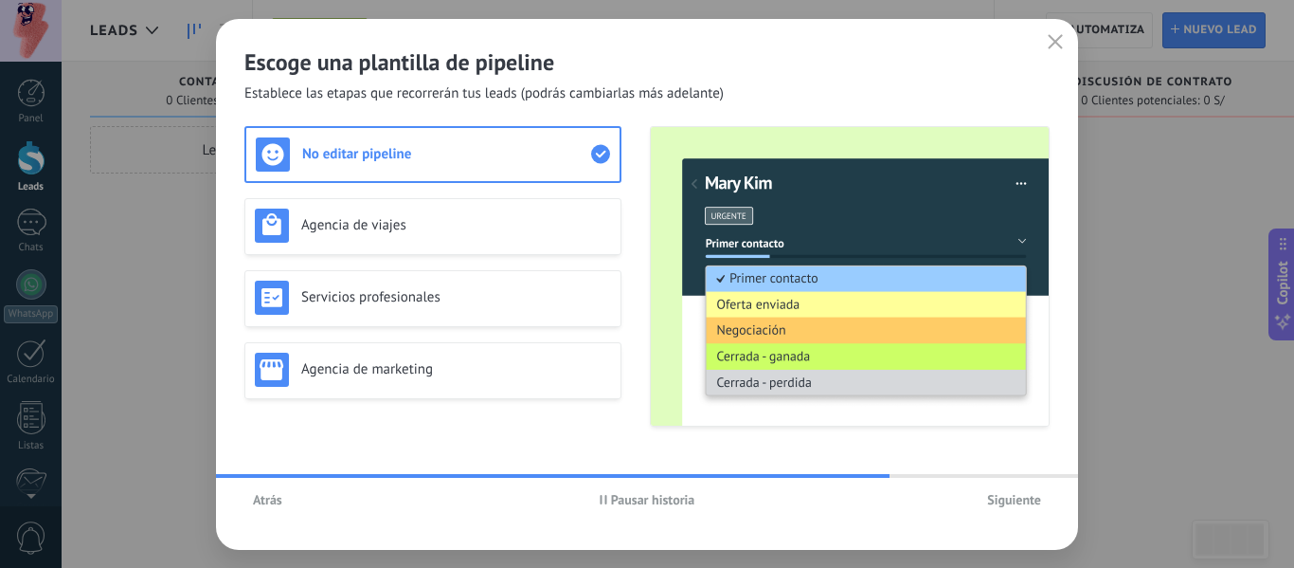
click at [334, 145] on h3 "No editar pipeline" at bounding box center [446, 154] width 289 height 18
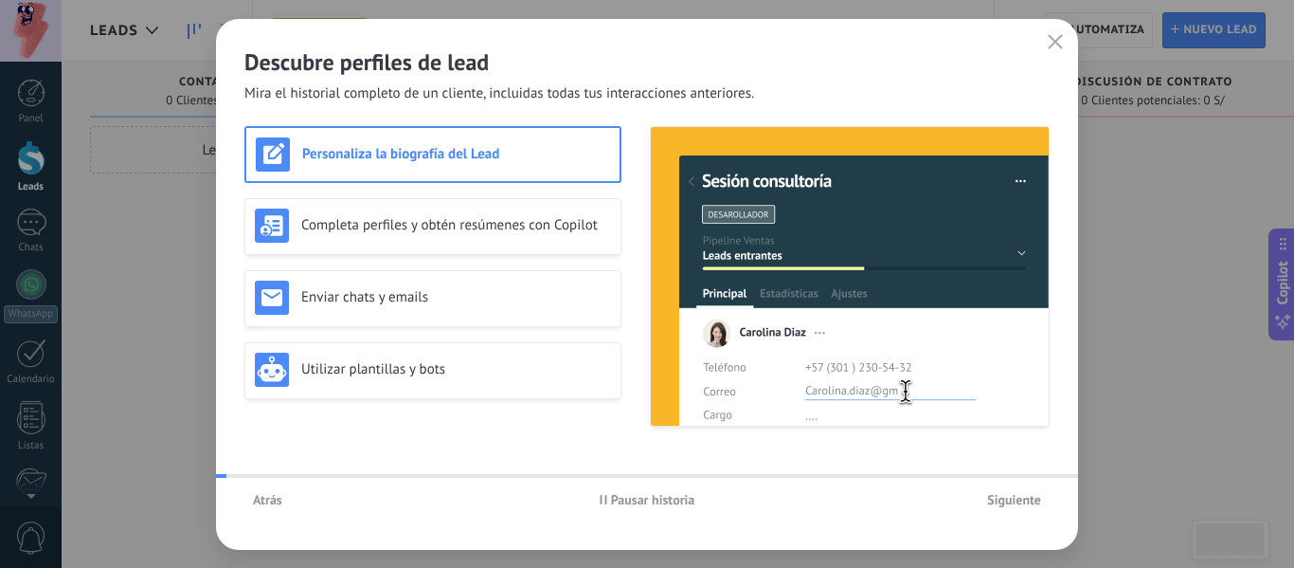
click at [346, 234] on div "Completa perfiles y obtén resúmenes con Copilot" at bounding box center [433, 225] width 356 height 34
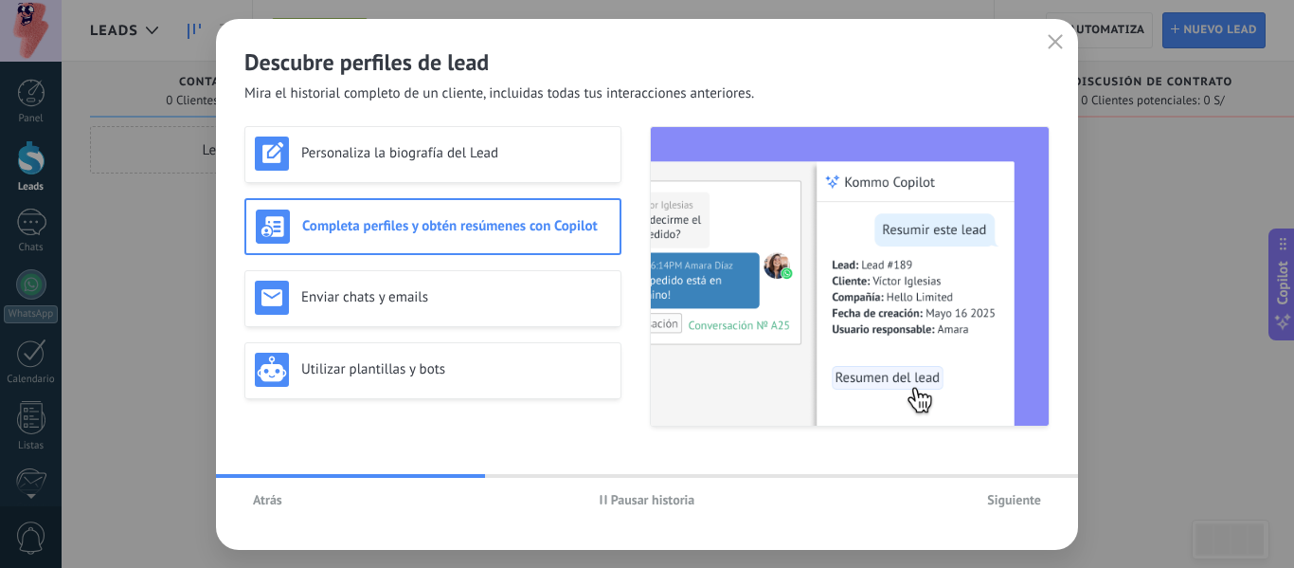
click at [285, 511] on button "Atrás" at bounding box center [267, 499] width 46 height 28
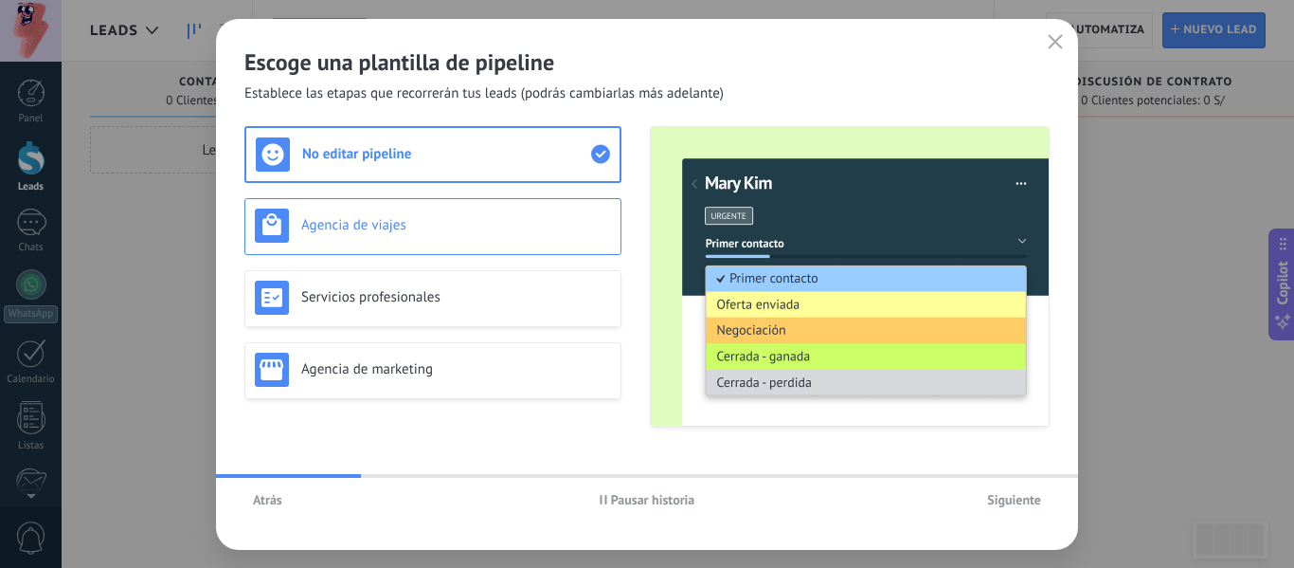
click at [356, 216] on h3 "Agencia de viajes" at bounding box center [456, 225] width 310 height 18
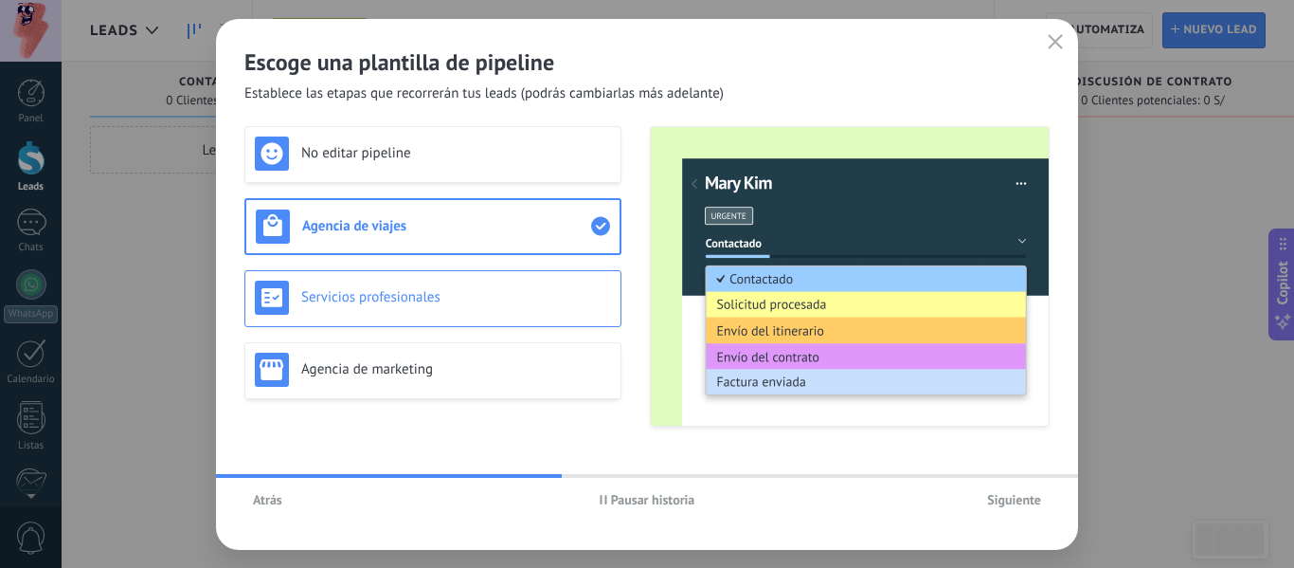
click at [307, 298] on h3 "Servicios profesionales" at bounding box center [456, 297] width 310 height 18
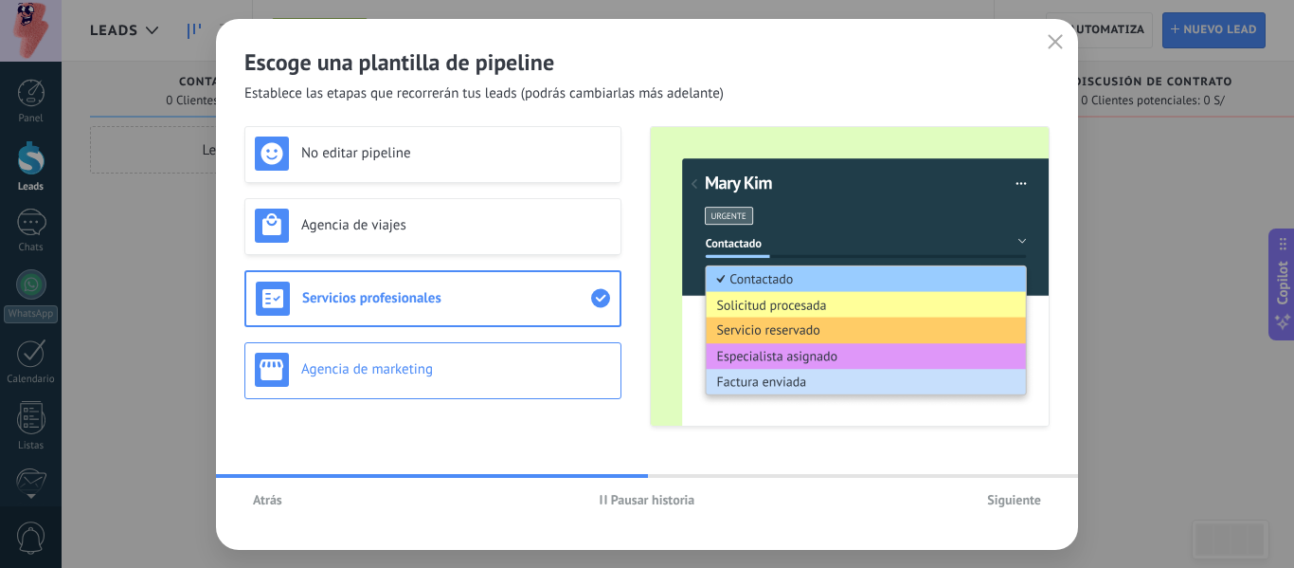
click at [354, 358] on div "Agencia de marketing" at bounding box center [433, 369] width 356 height 34
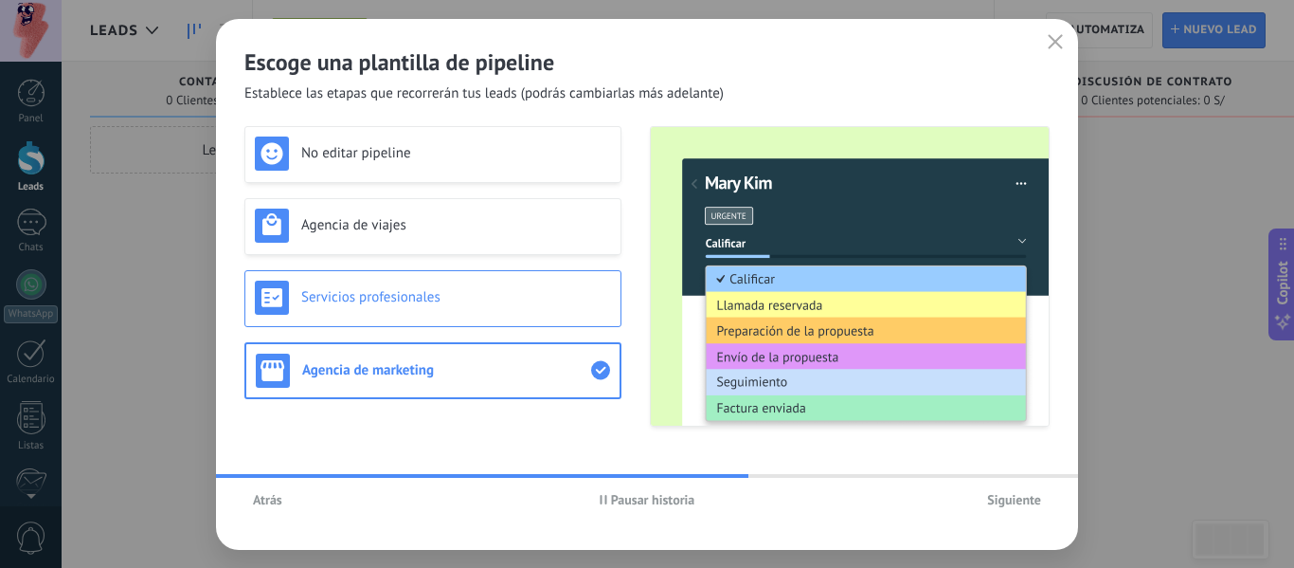
click at [344, 307] on div "Servicios profesionales" at bounding box center [433, 297] width 356 height 34
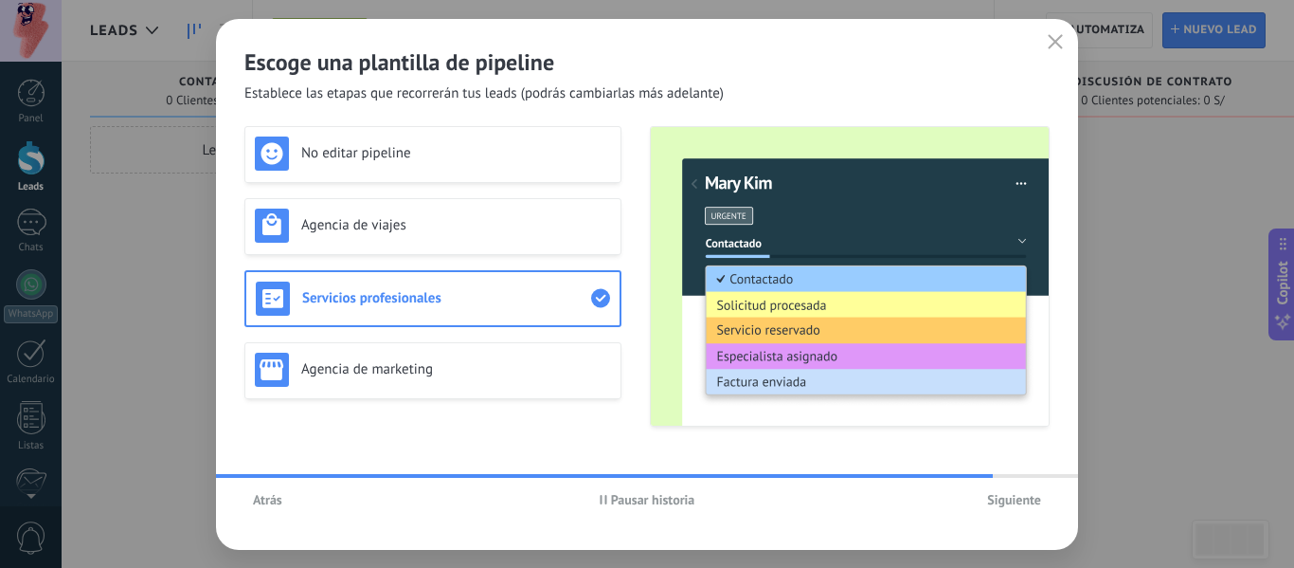
click at [1015, 505] on span "Siguiente" at bounding box center [1014, 499] width 54 height 13
